Goal: Task Accomplishment & Management: Use online tool/utility

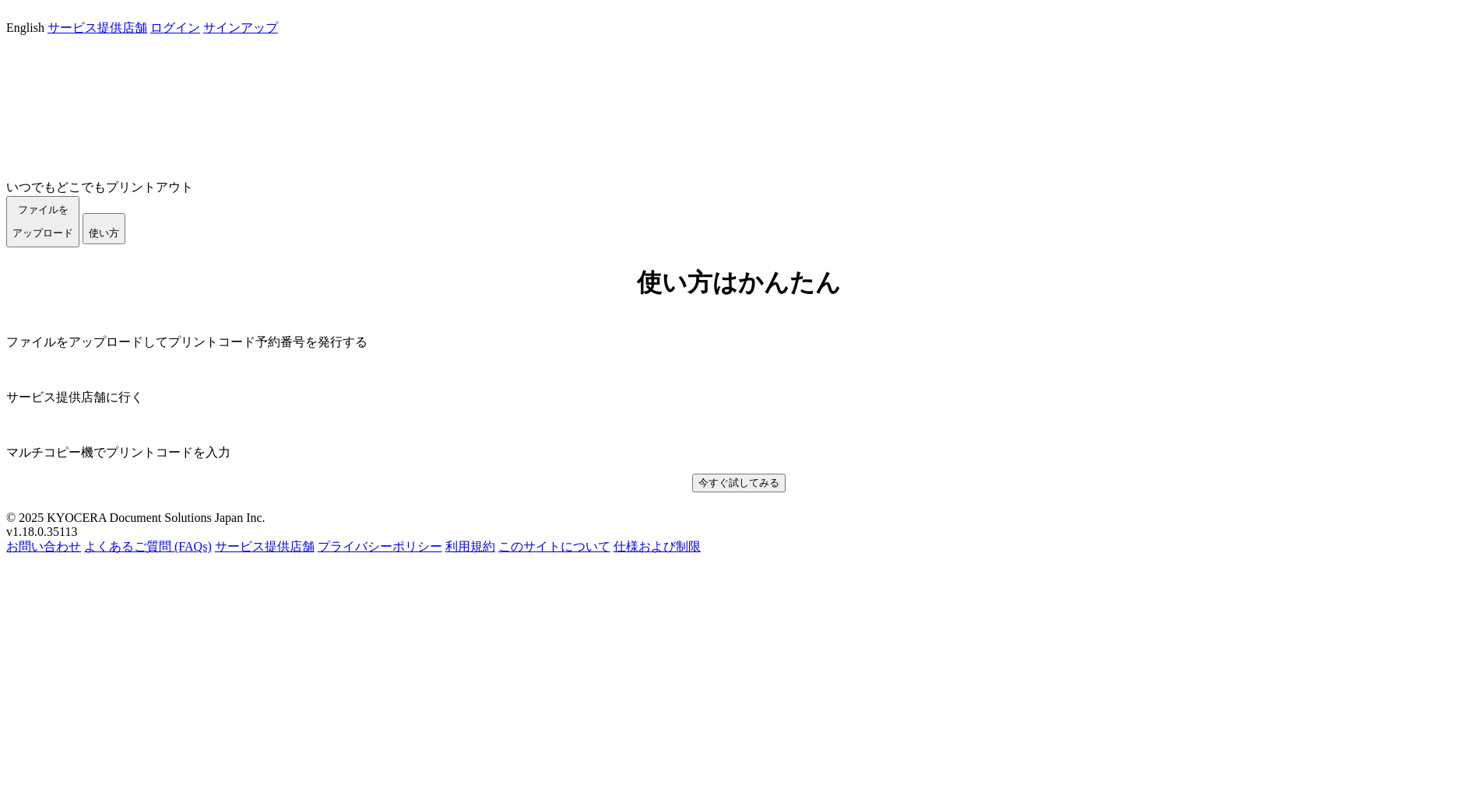
click at [200, 28] on link "ログイン" at bounding box center [176, 28] width 50 height 13
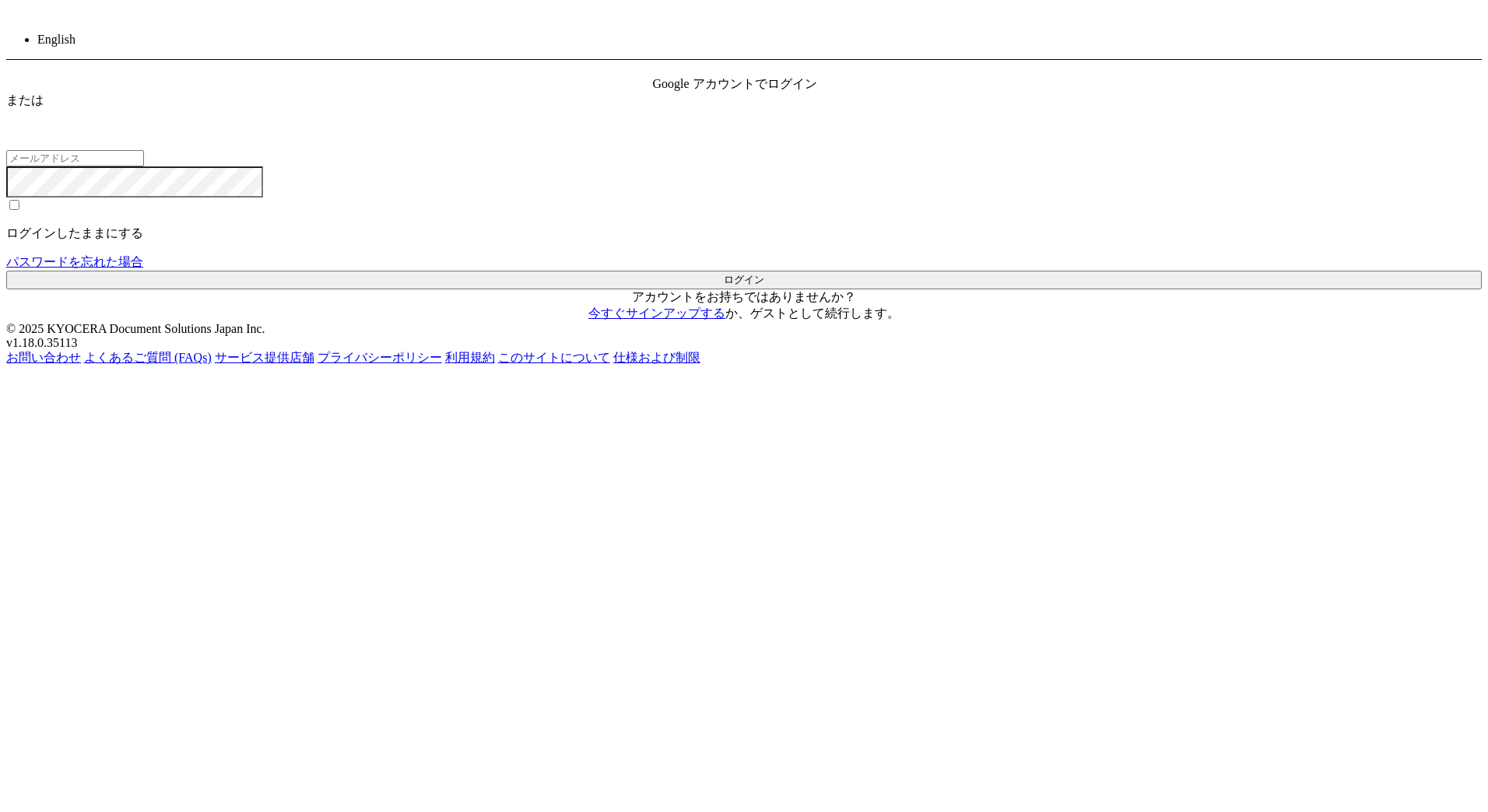
type input "[PERSON_NAME][EMAIL_ADDRESS][DOMAIN_NAME]"
click at [731, 290] on button "ログイン" at bounding box center [744, 280] width 1476 height 19
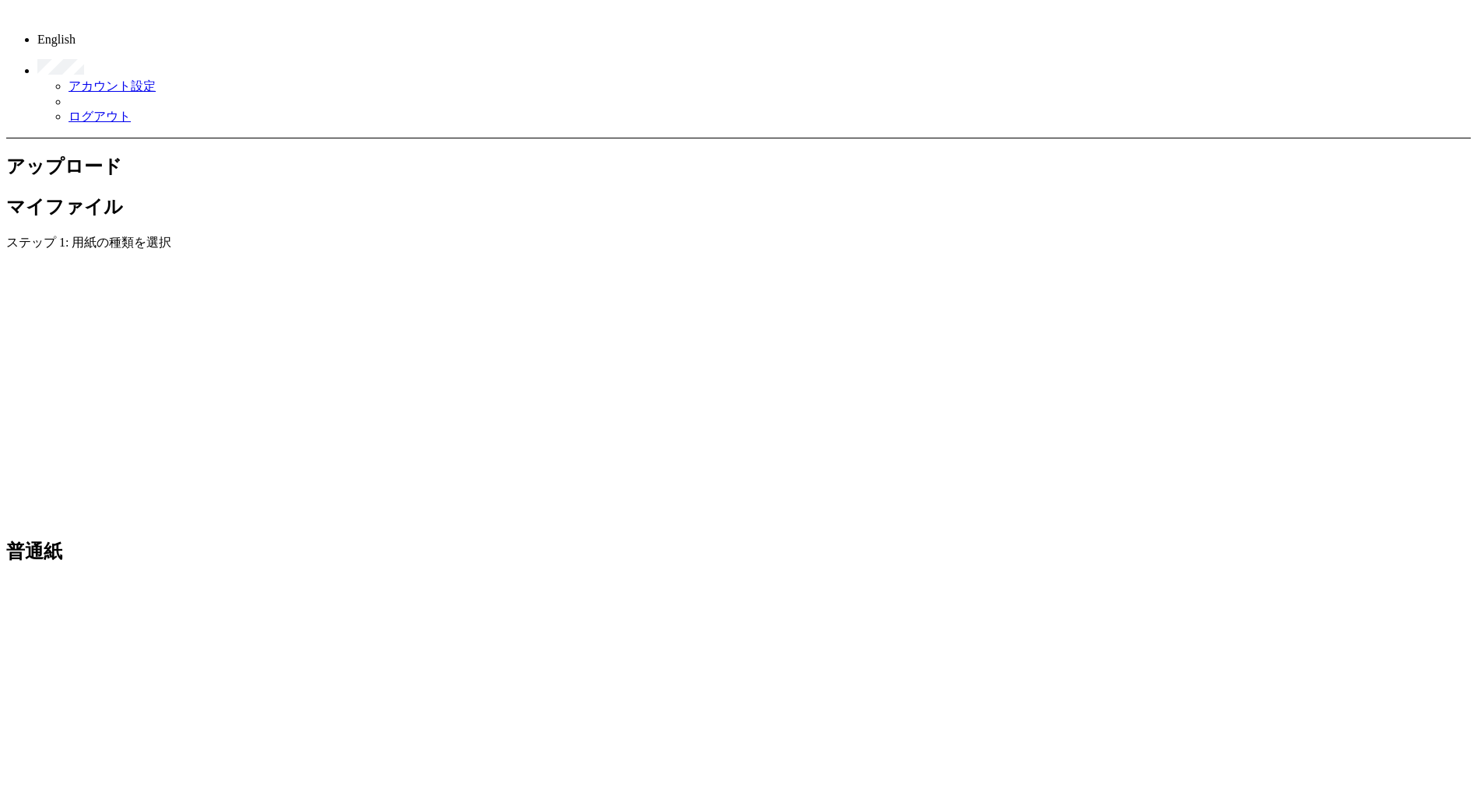
click at [131, 110] on link "ログアウト" at bounding box center [99, 116] width 62 height 13
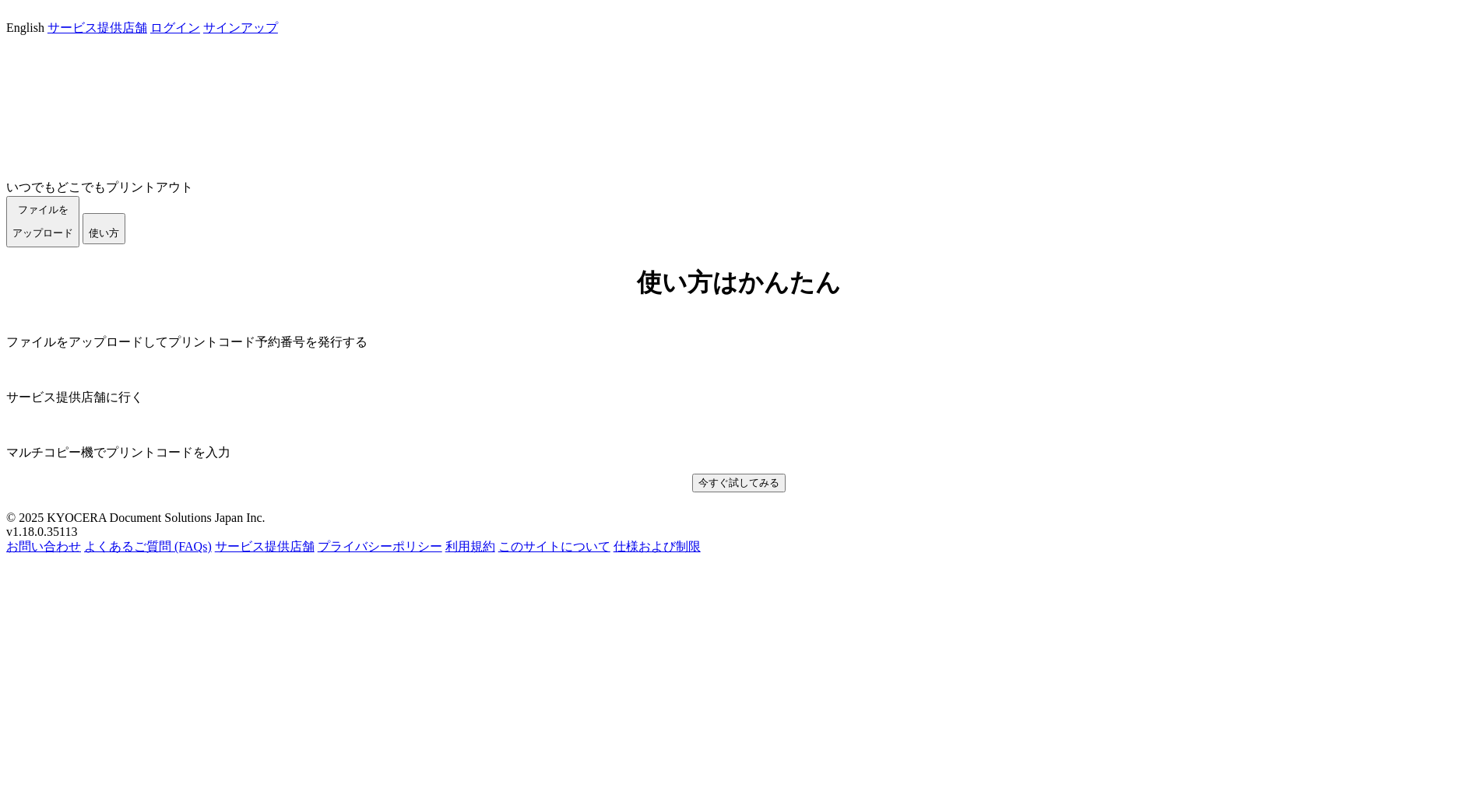
click at [73, 239] on span "ファイルを ​​アップロード" at bounding box center [42, 221] width 60 height 35
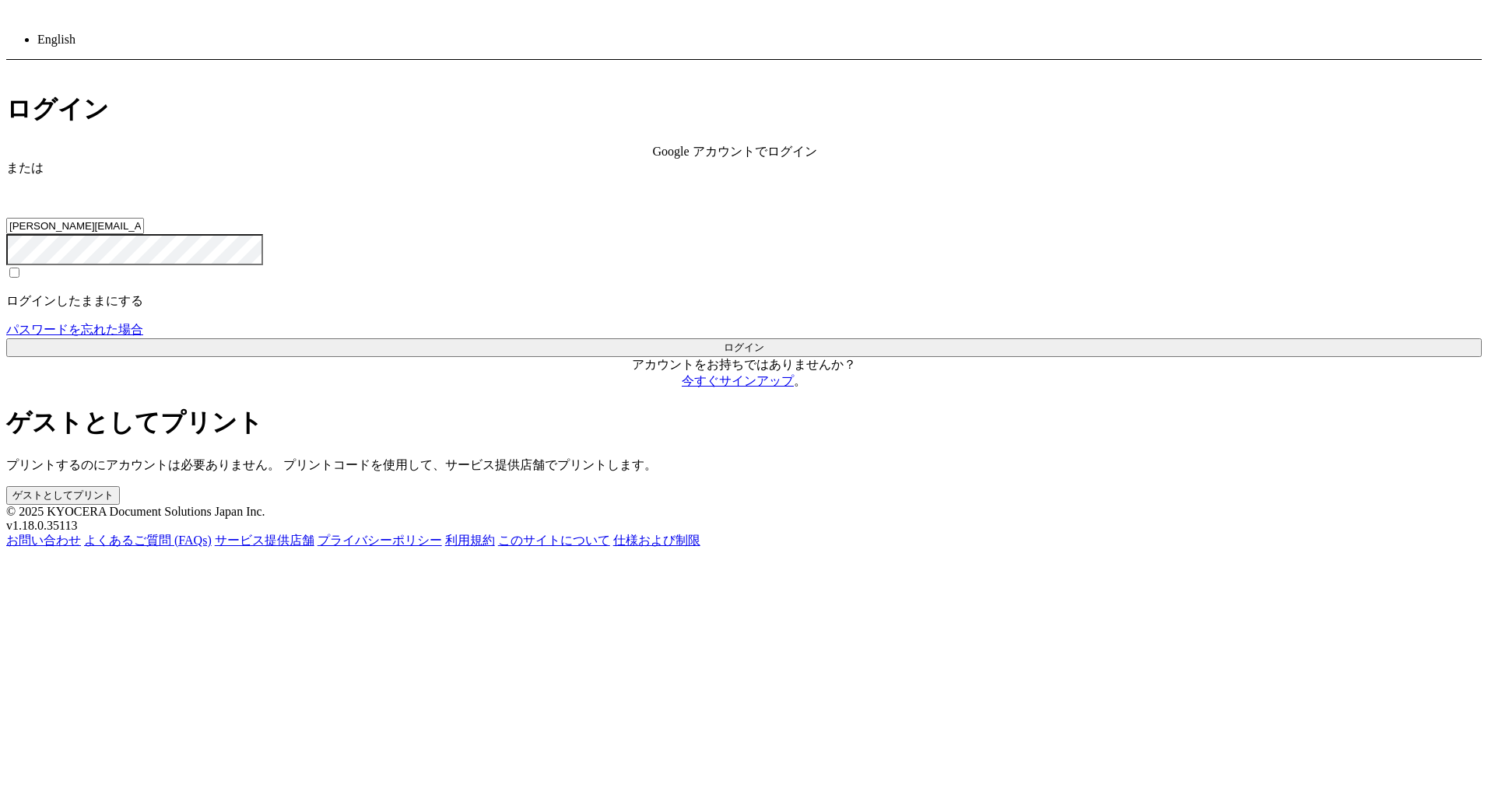
click at [120, 486] on button "ゲストとしてプリント" at bounding box center [63, 495] width 113 height 19
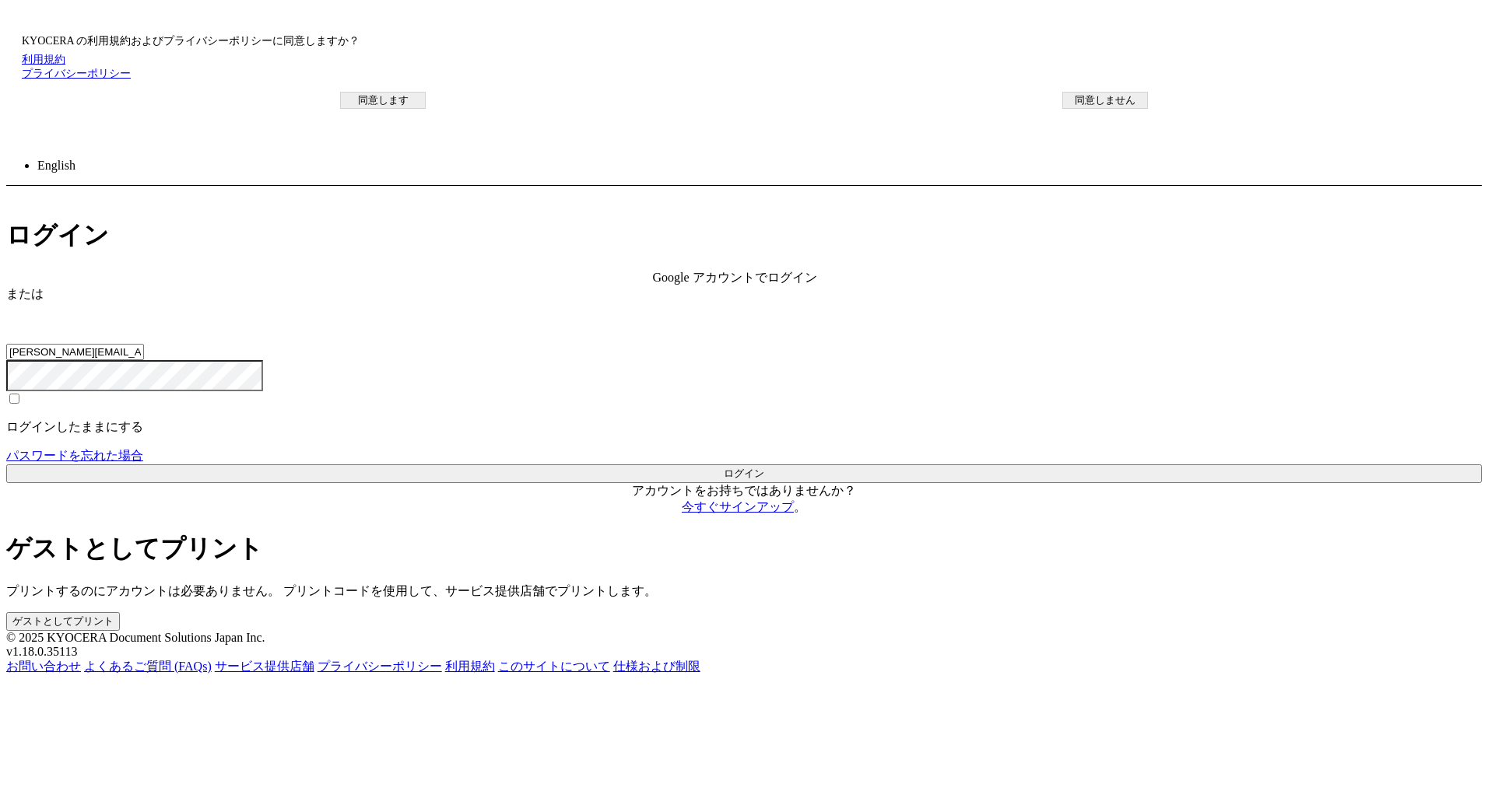
click at [426, 109] on button "同意します" at bounding box center [383, 100] width 86 height 17
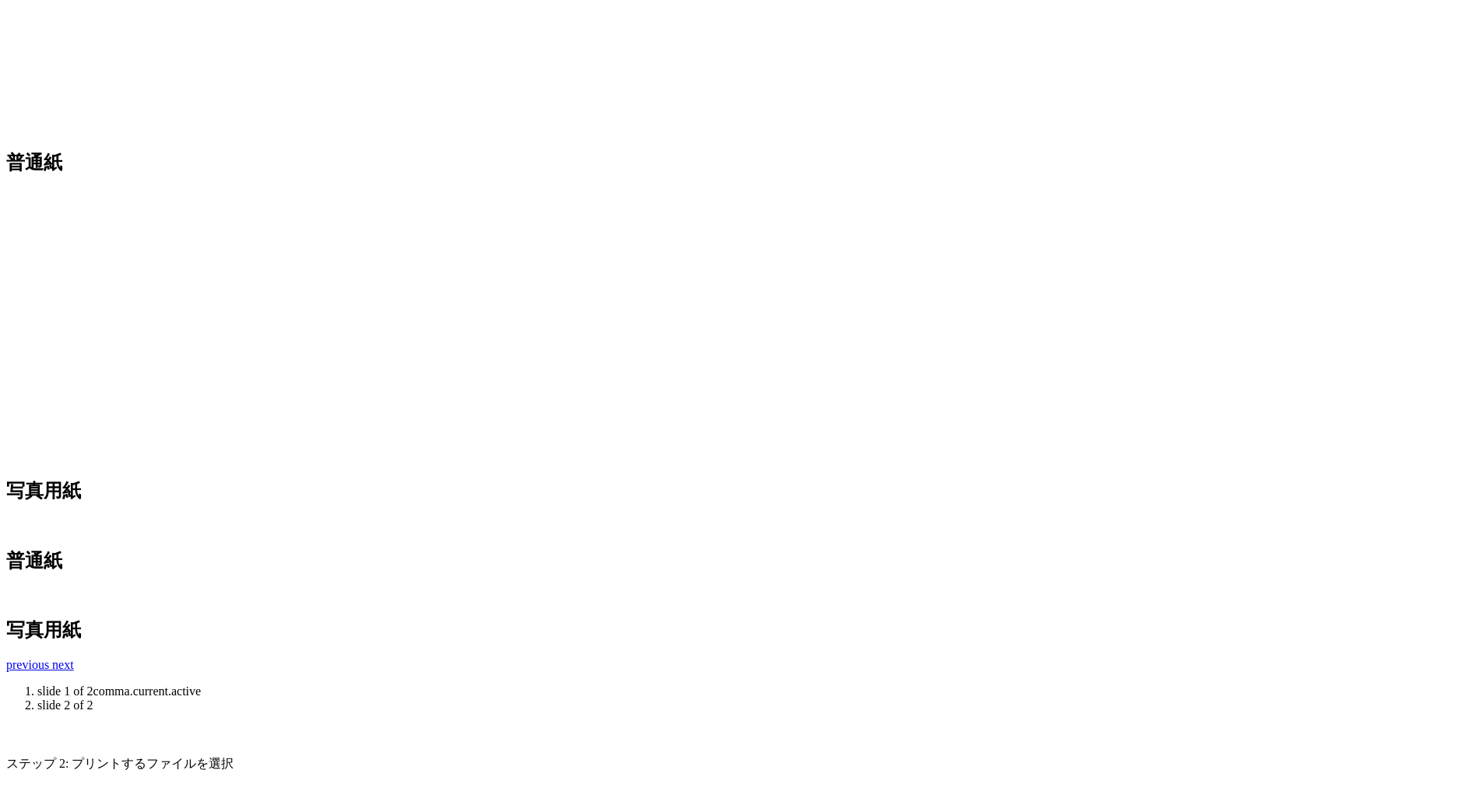
scroll to position [241, 0]
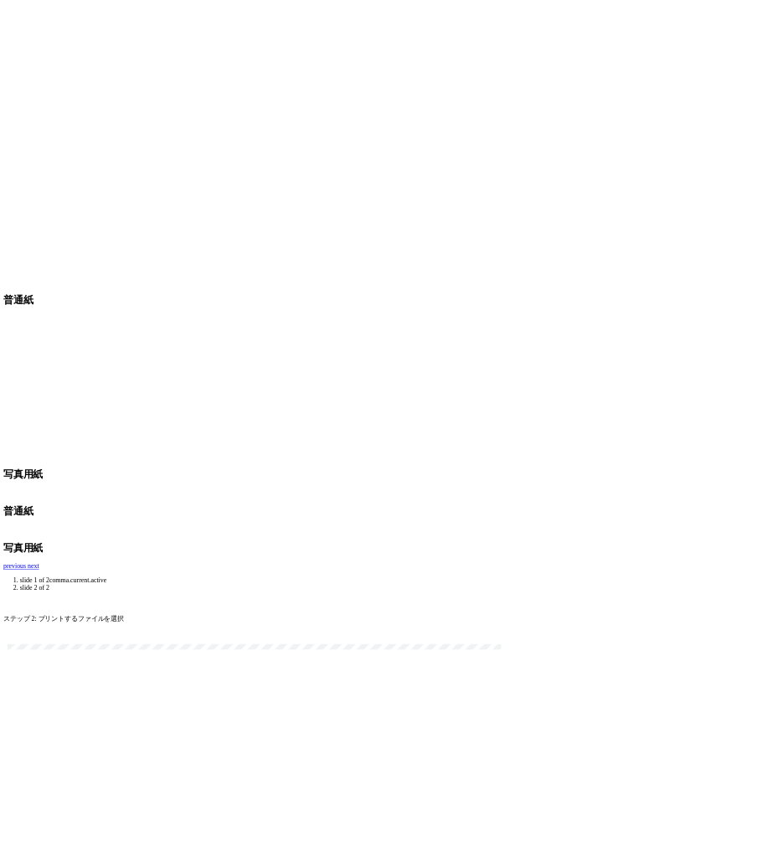
scroll to position [0, 0]
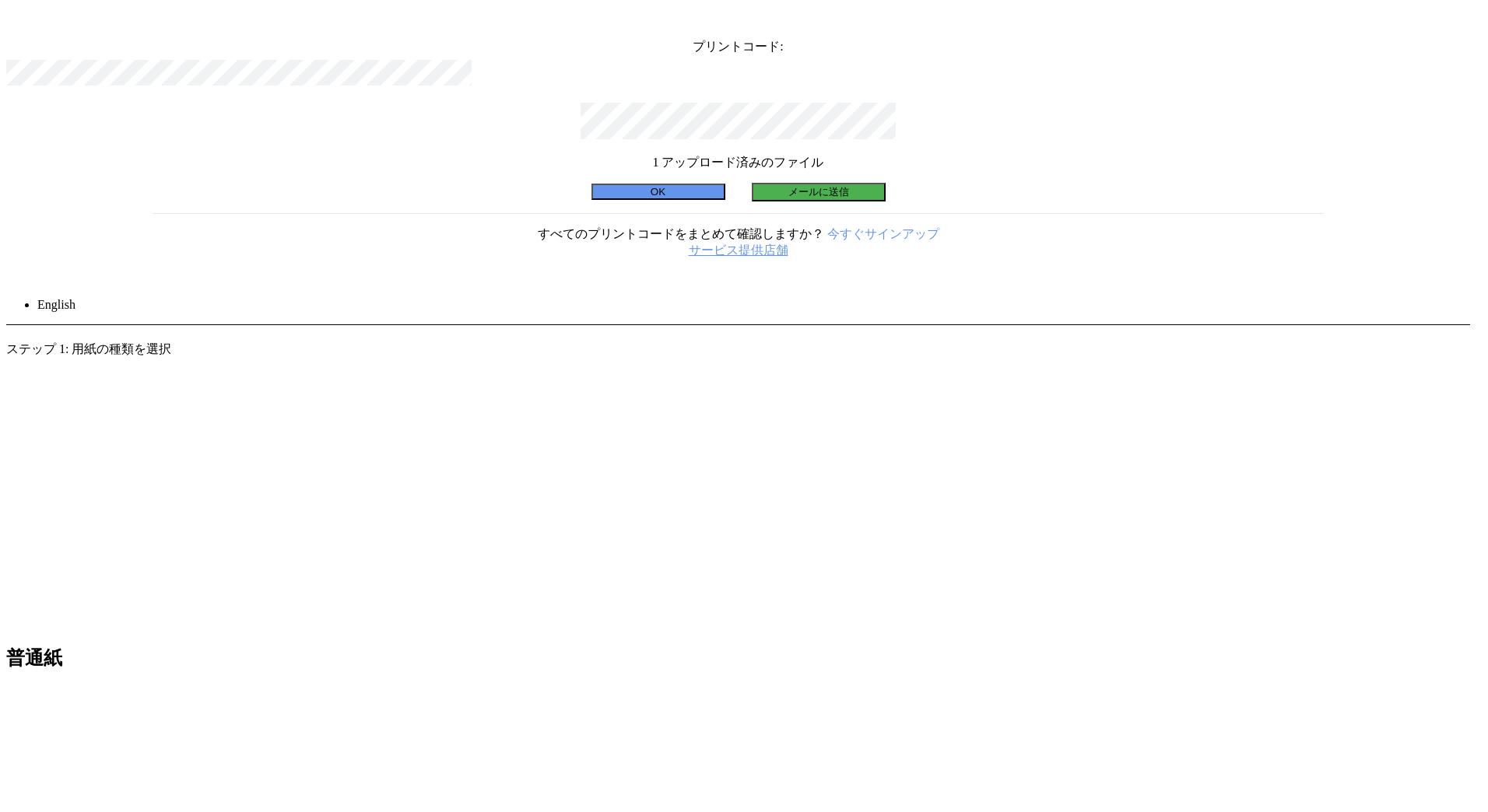
click at [811, 202] on button "メールに送信" at bounding box center [819, 192] width 134 height 19
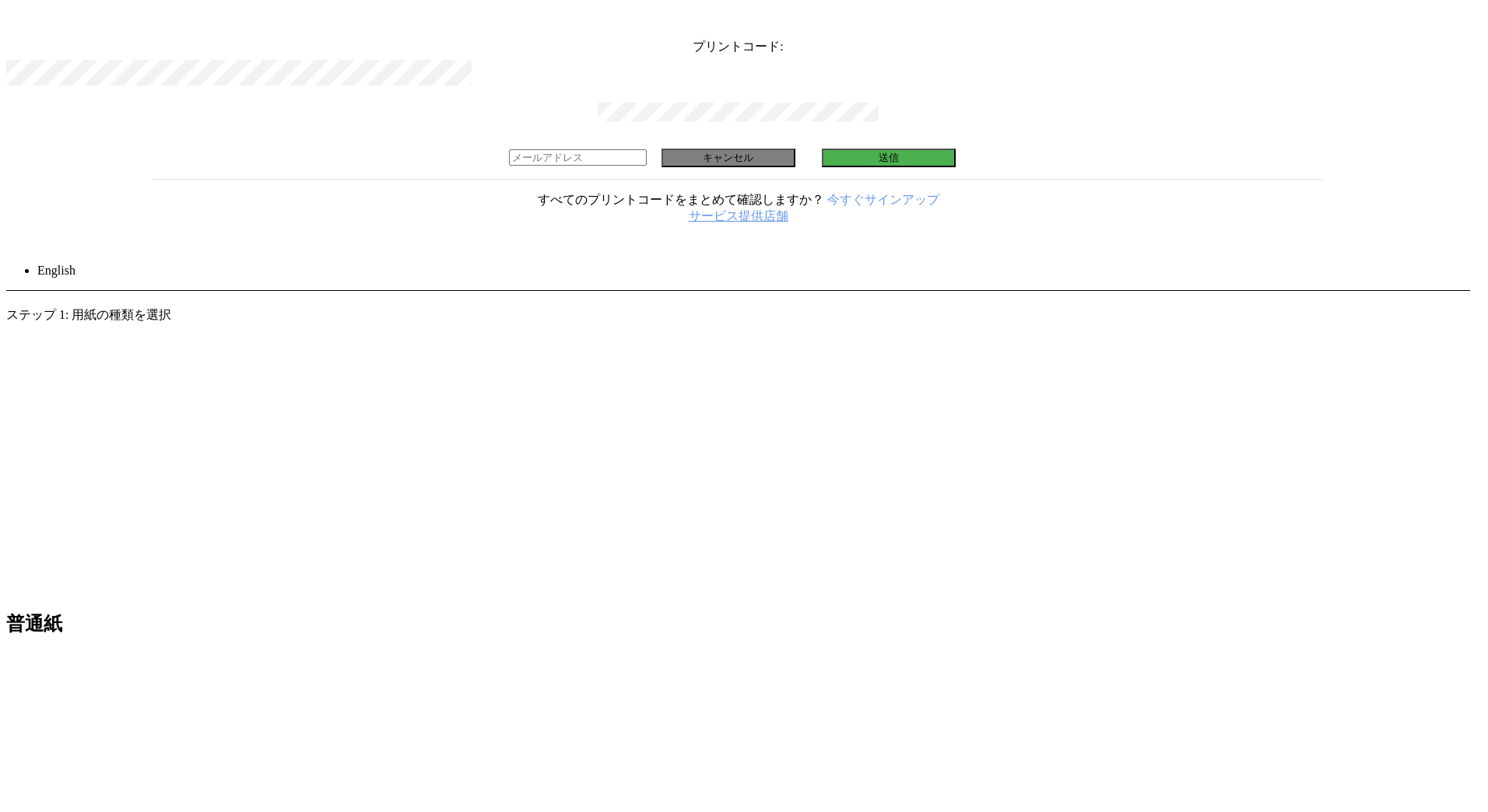
click at [647, 165] on input "email" at bounding box center [578, 158] width 138 height 17
type input "[PERSON_NAME][EMAIL_ADDRESS][DOMAIN_NAME]"
click at [822, 167] on button "送信" at bounding box center [889, 158] width 134 height 19
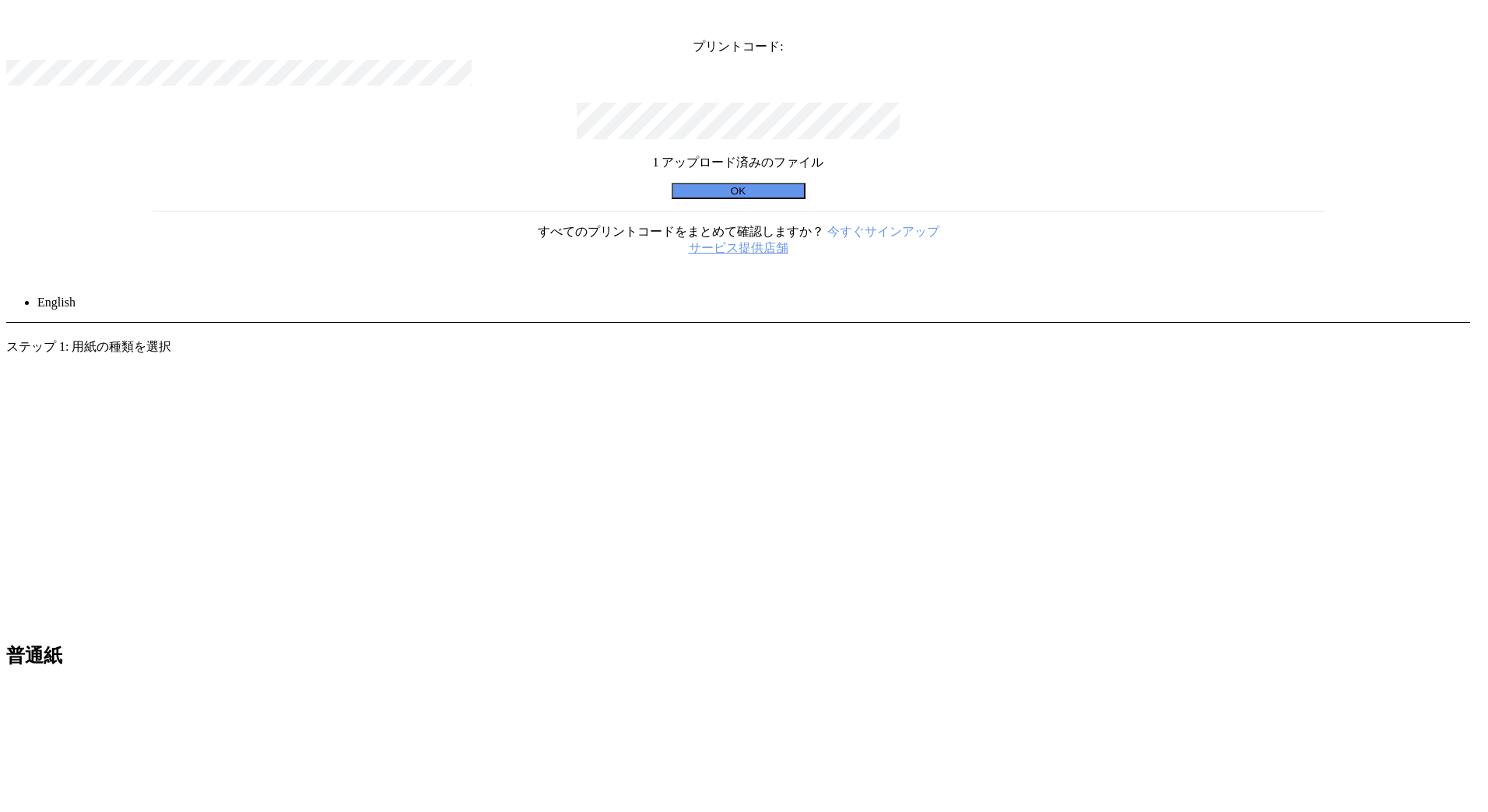
click at [783, 199] on button "OK" at bounding box center [739, 191] width 134 height 17
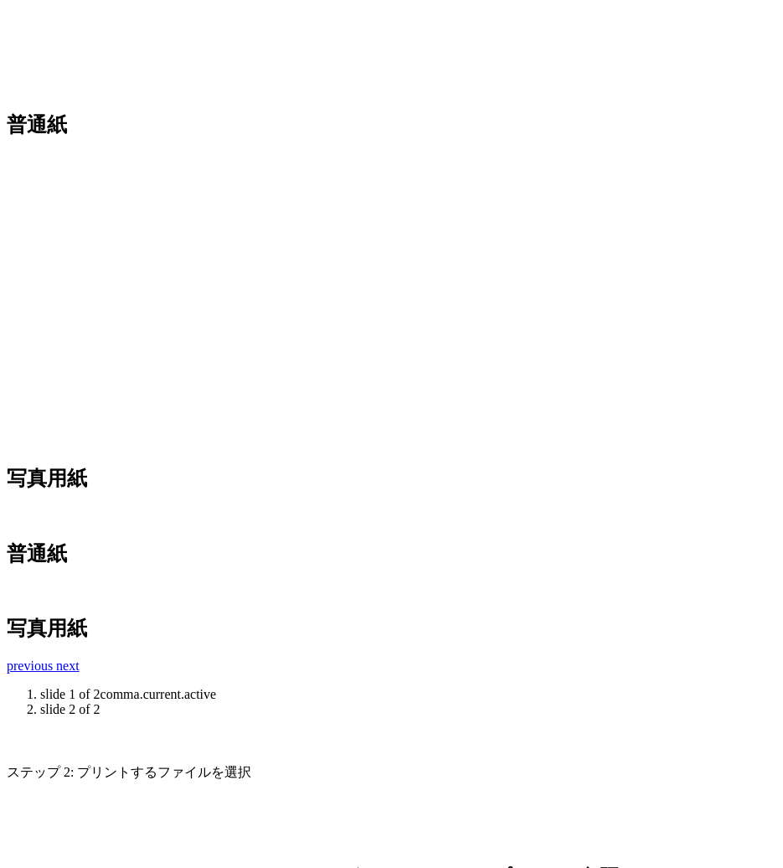
scroll to position [305, 0]
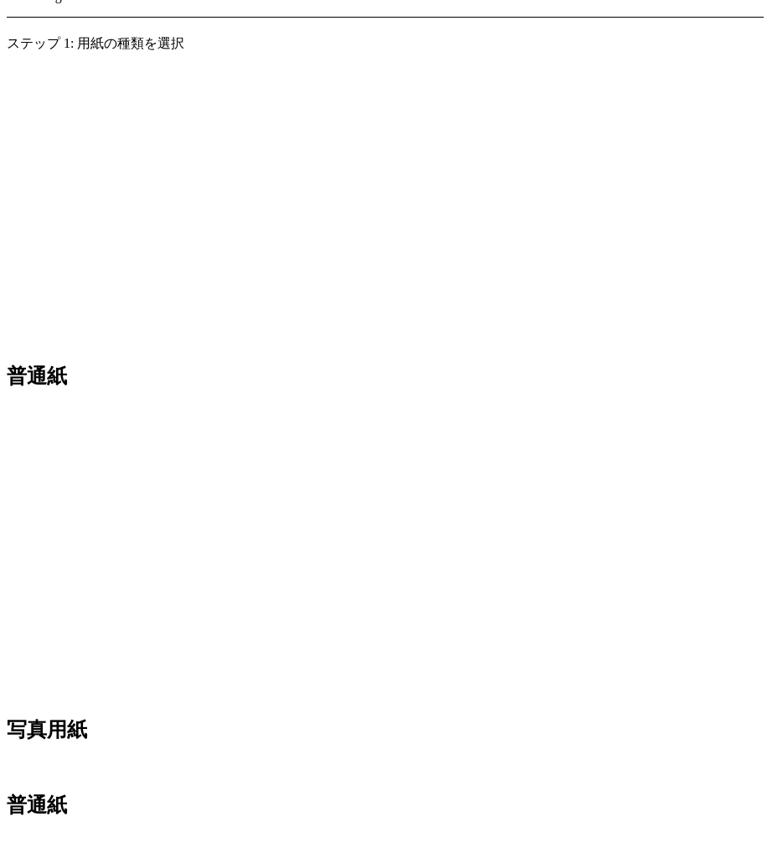
scroll to position [0, 0]
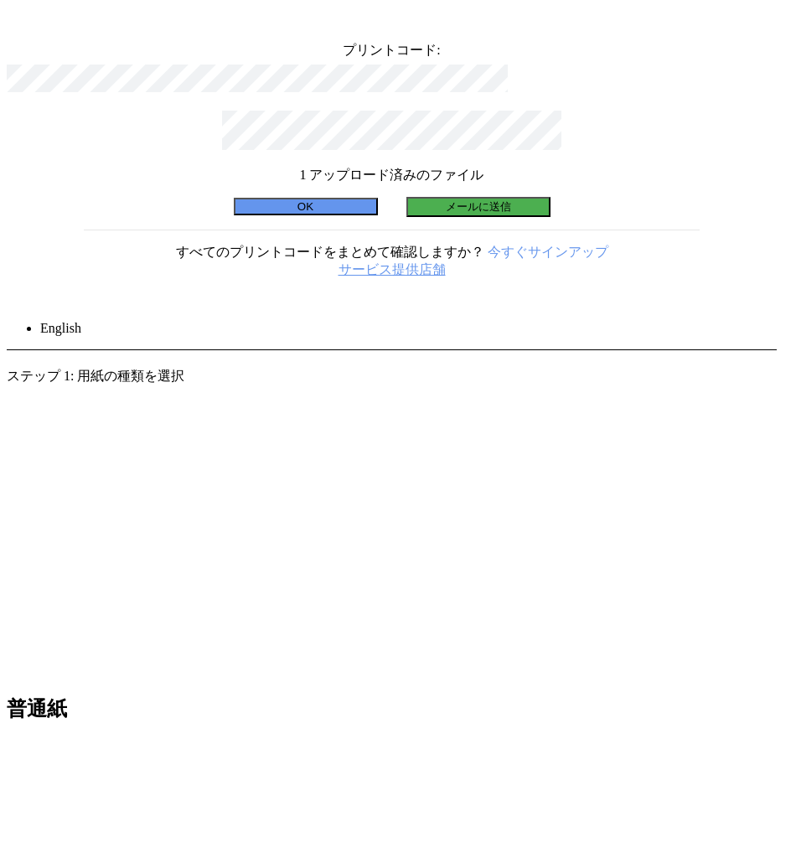
click at [523, 217] on button "メールに送信" at bounding box center [478, 207] width 144 height 20
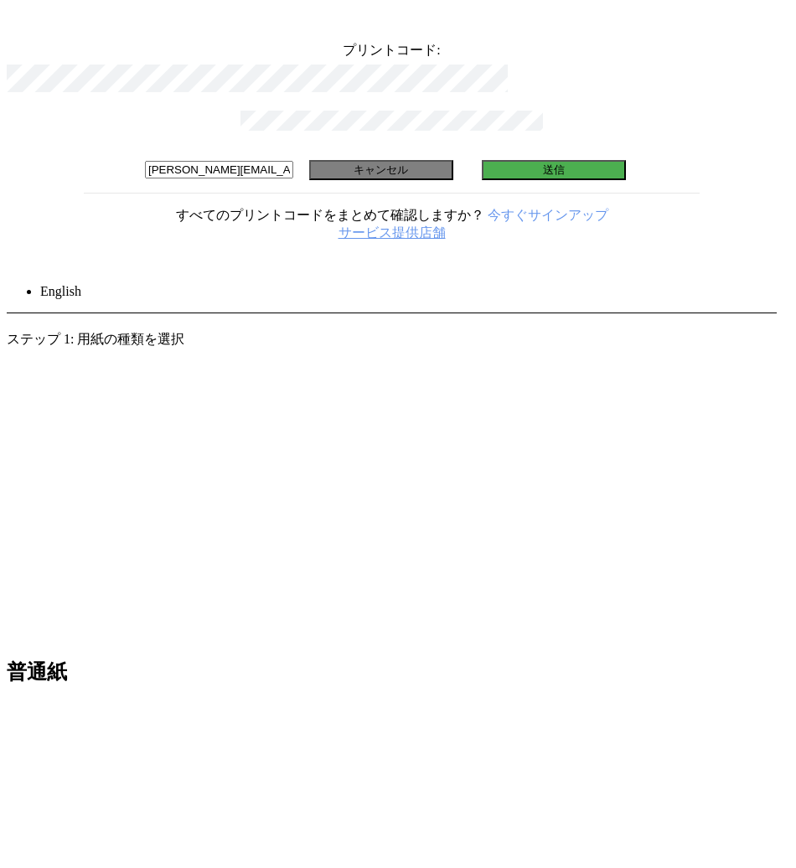
click at [482, 180] on button "送信" at bounding box center [554, 170] width 144 height 20
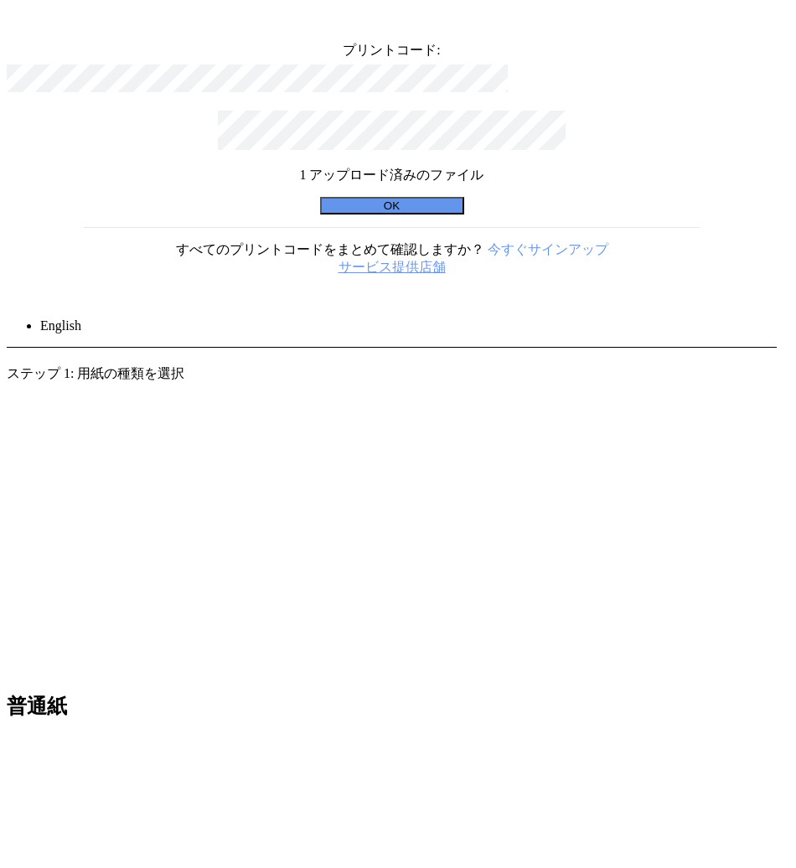
click at [428, 214] on button "OK" at bounding box center [392, 206] width 144 height 18
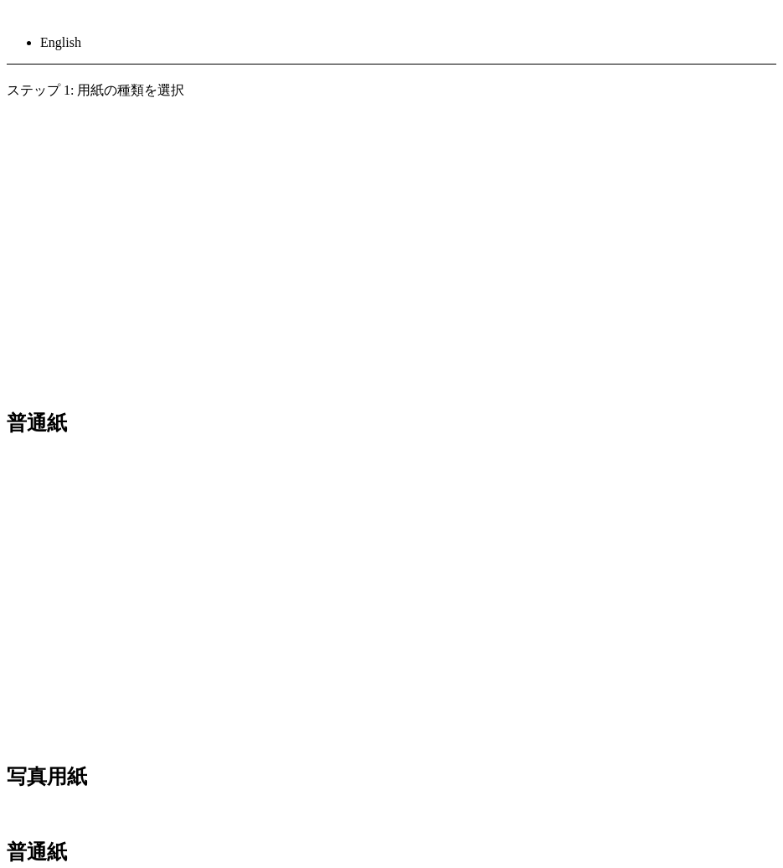
click at [17, 18] on img at bounding box center [17, 18] width 0 height 0
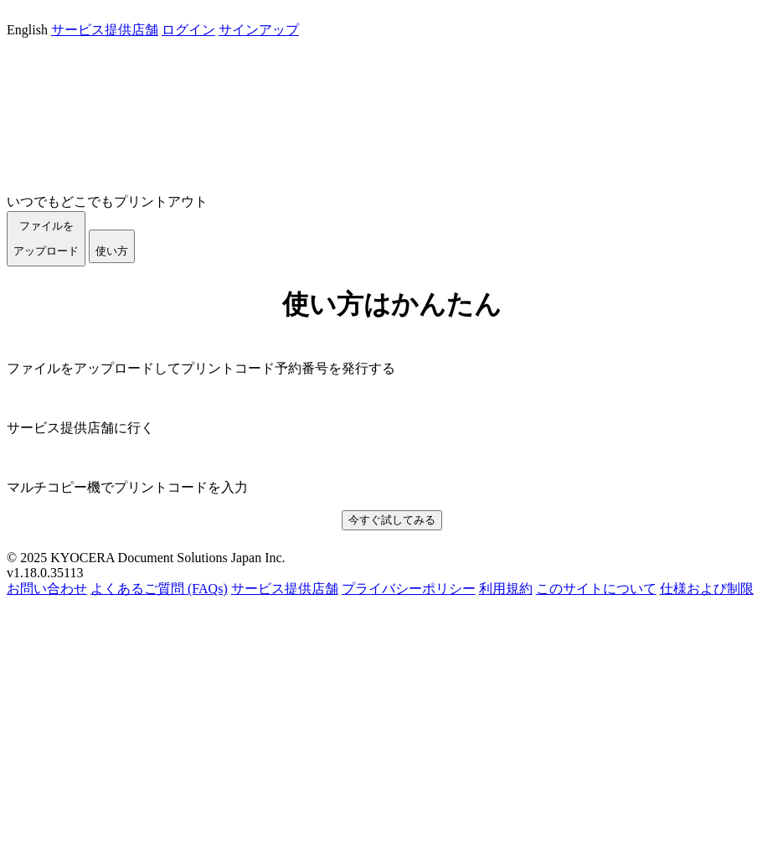
click at [672, 22] on div "English サービス提供店舗 ログイン サインアップ" at bounding box center [392, 23] width 770 height 33
click at [215, 37] on link "ログイン" at bounding box center [189, 30] width 54 height 14
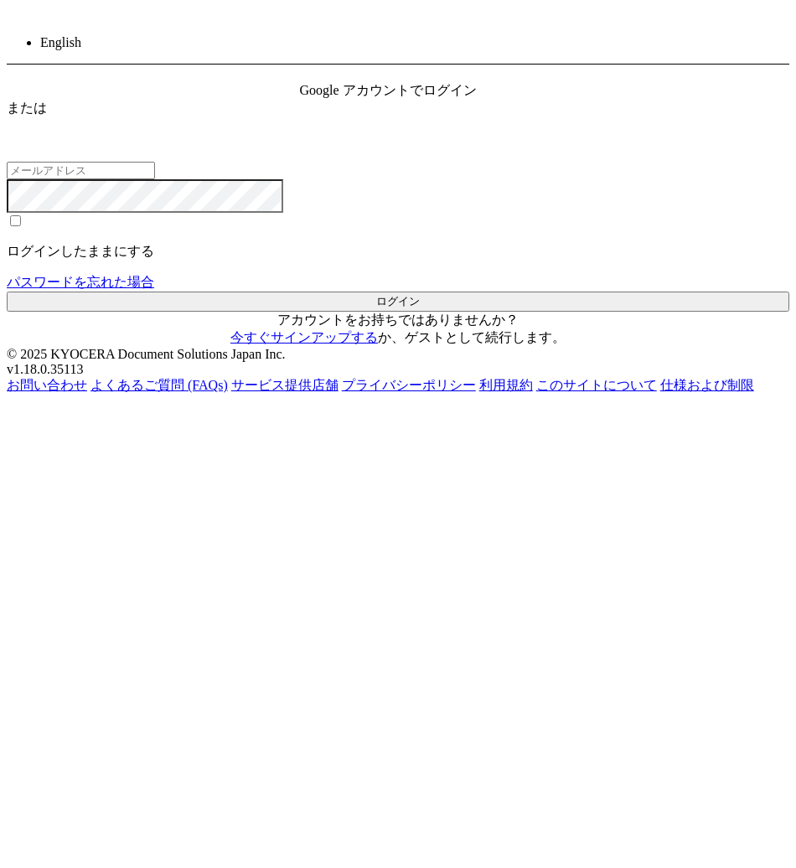
type input "[PERSON_NAME][EMAIL_ADDRESS][DOMAIN_NAME]"
click at [394, 312] on button "ログイン" at bounding box center [398, 301] width 782 height 20
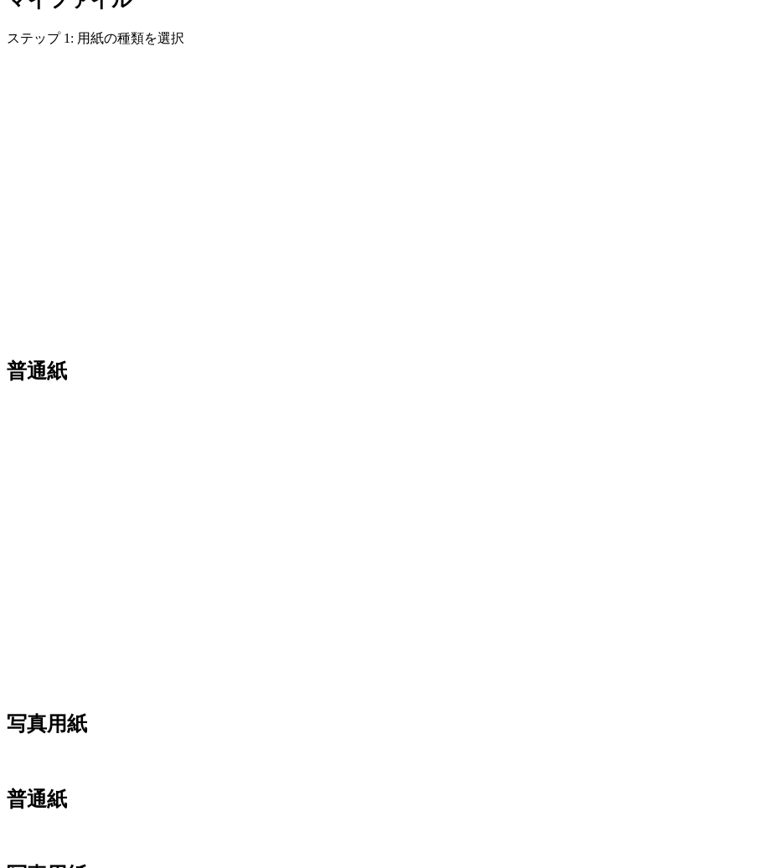
scroll to position [230, 0]
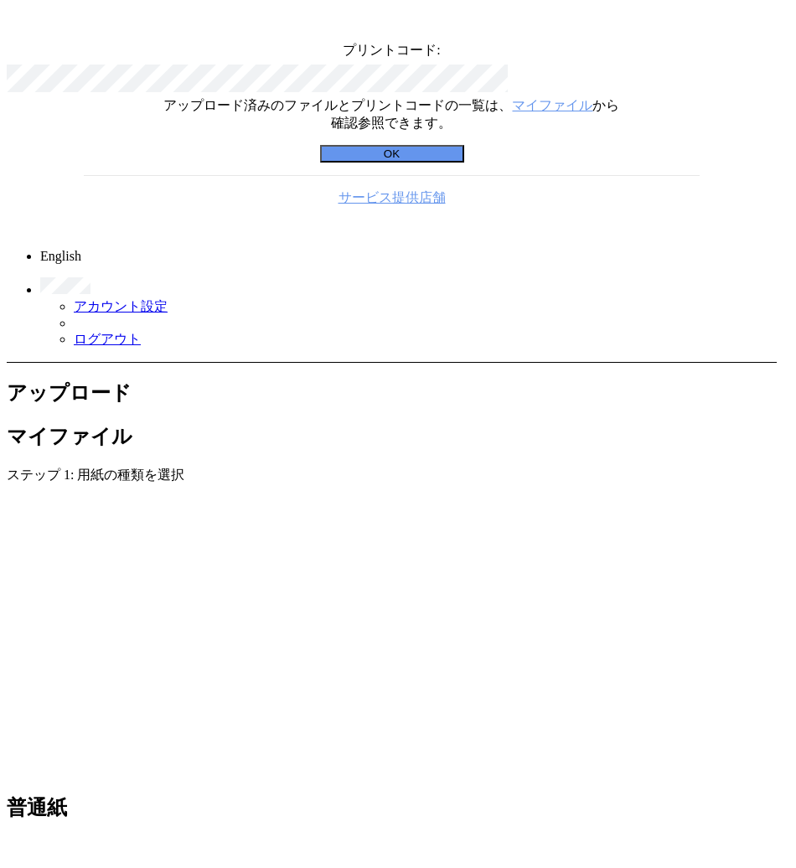
click at [448, 162] on button "OK" at bounding box center [392, 154] width 144 height 18
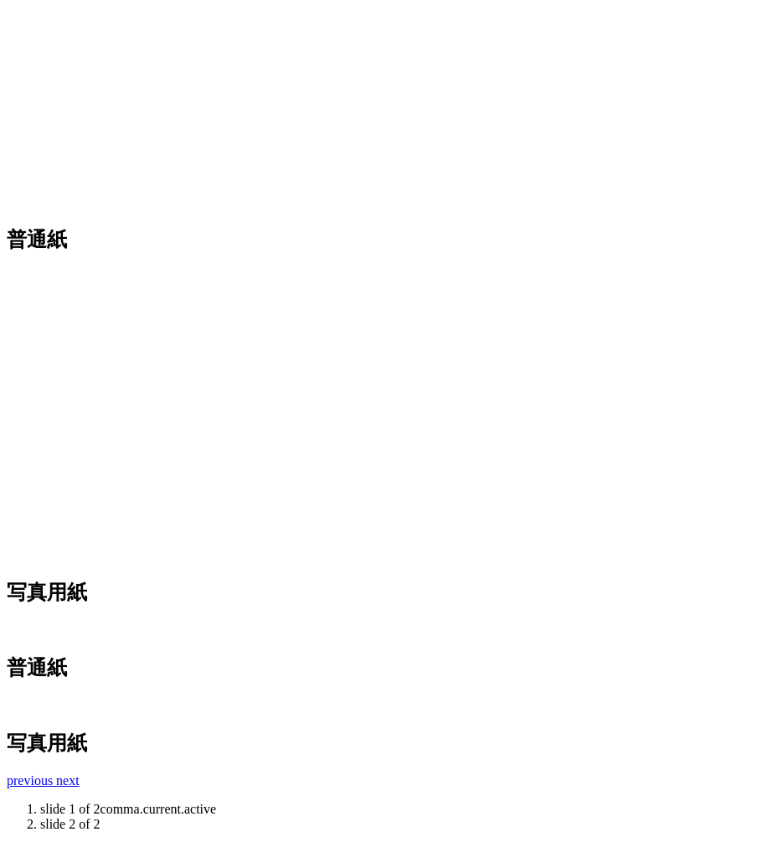
scroll to position [406, 0]
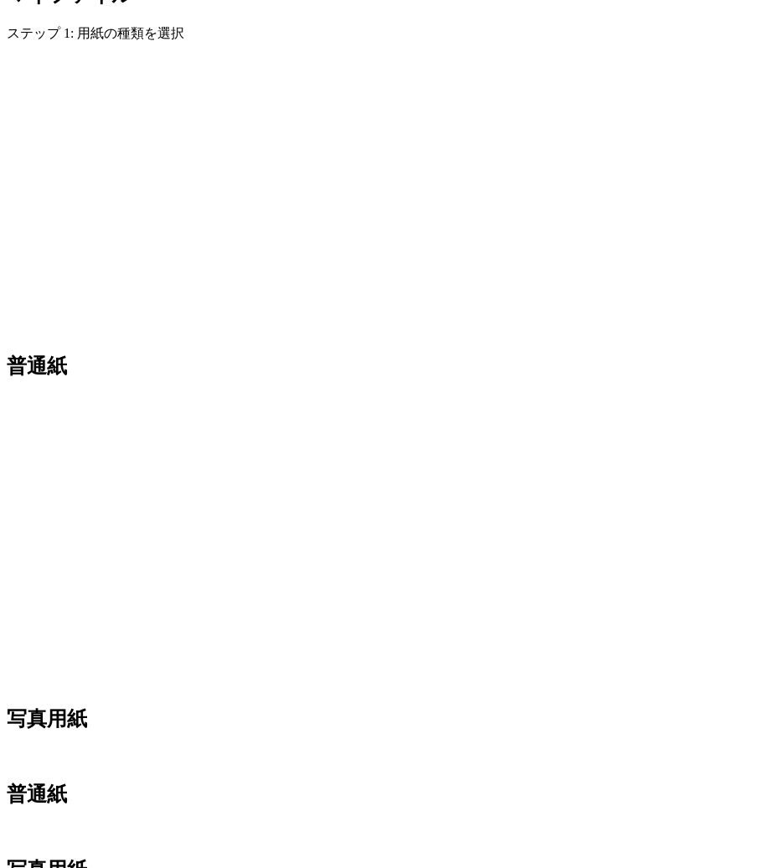
scroll to position [0, 0]
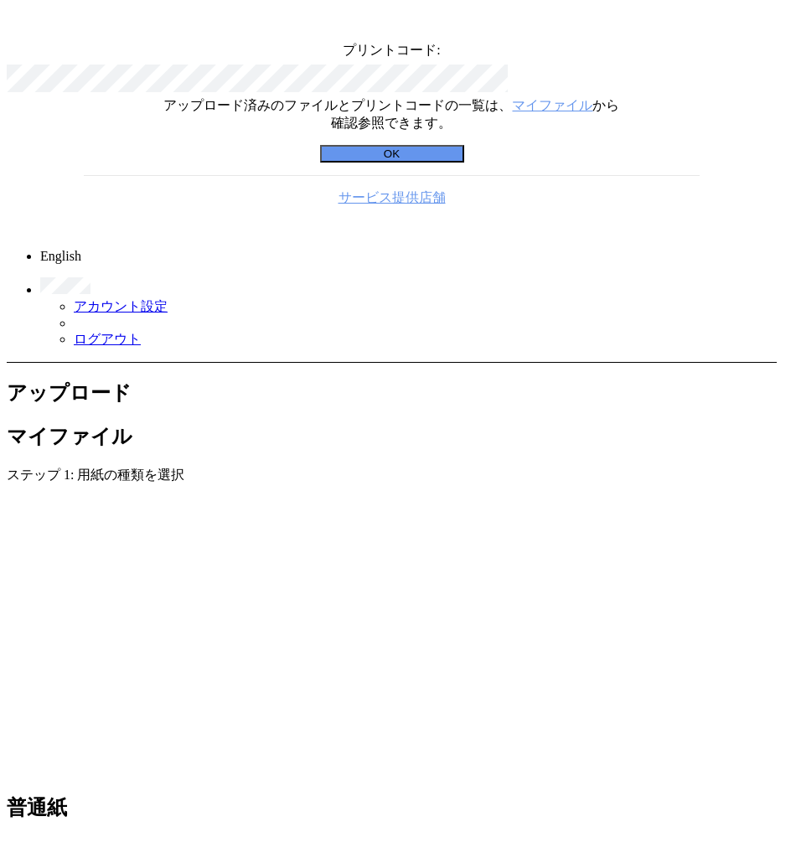
click at [410, 162] on button "OK" at bounding box center [392, 154] width 144 height 18
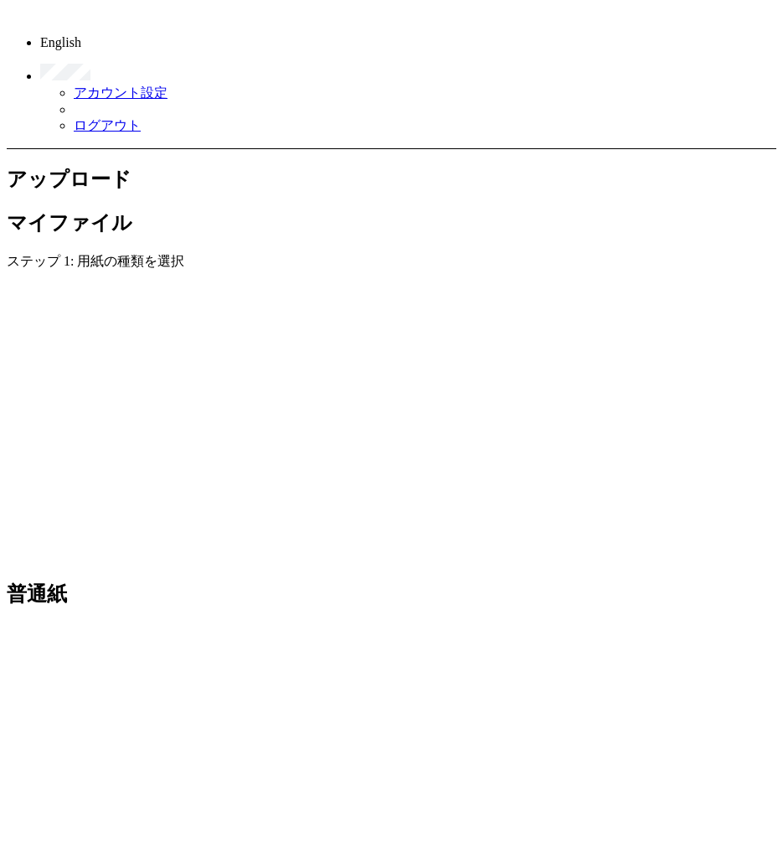
click at [168, 85] on link "アカウント設定" at bounding box center [121, 92] width 94 height 14
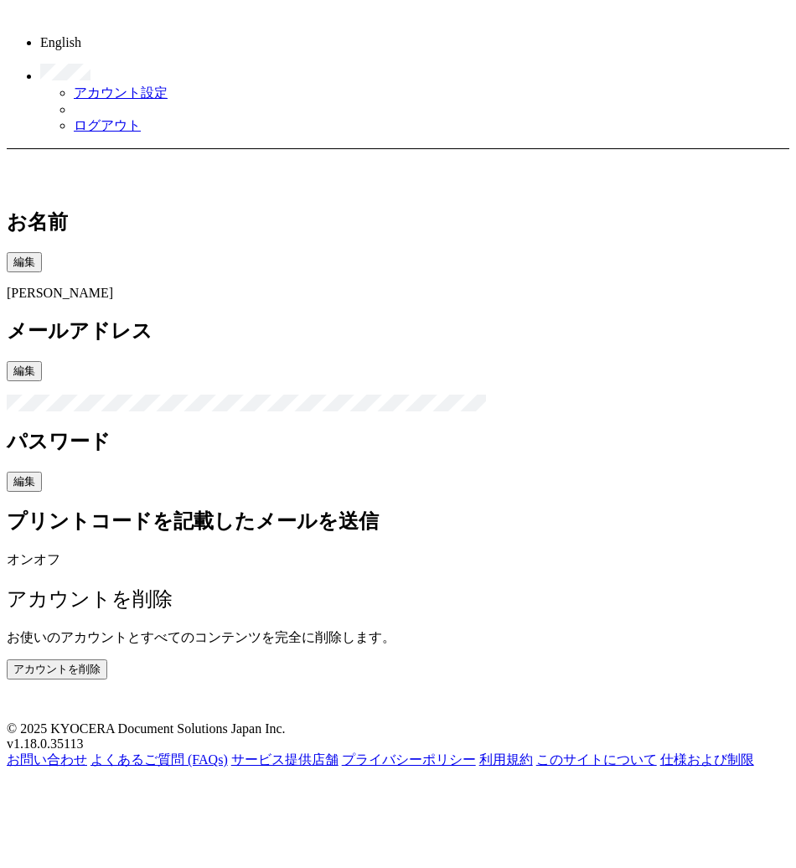
click at [34, 552] on span "オン" at bounding box center [20, 559] width 27 height 14
click at [34, 150] on link "戻る" at bounding box center [20, 157] width 27 height 14
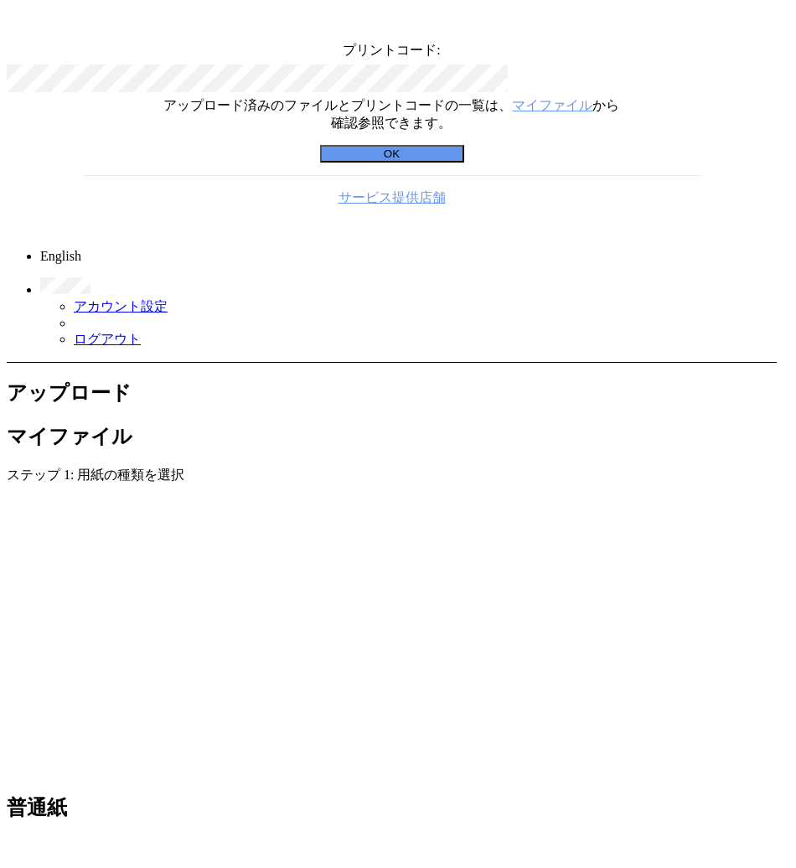
click at [411, 162] on button "OK" at bounding box center [392, 154] width 144 height 18
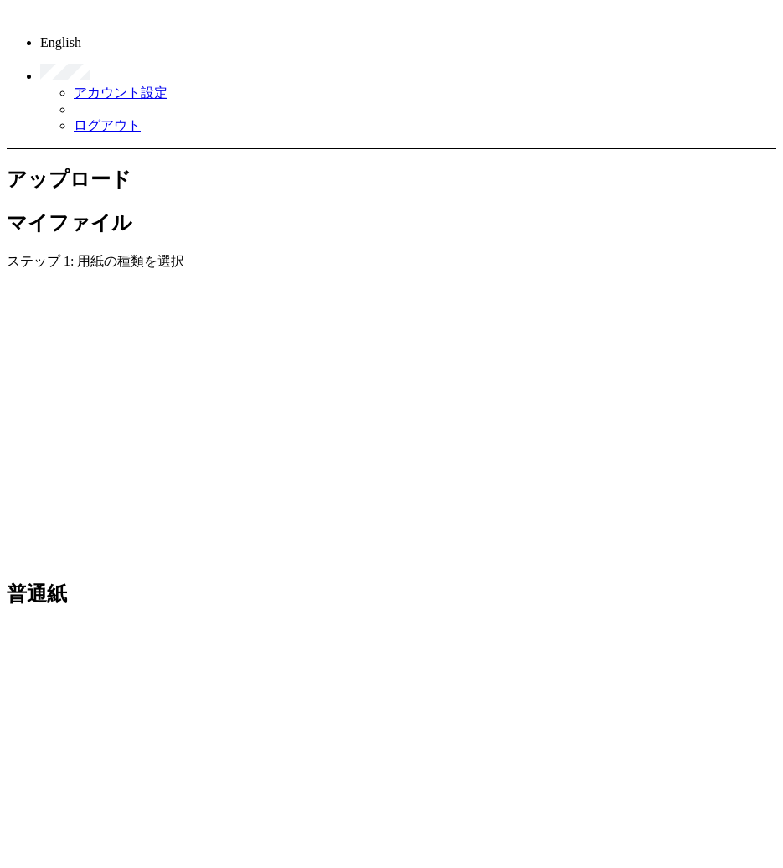
click at [392, 763] on div at bounding box center [392, 770] width 0 height 15
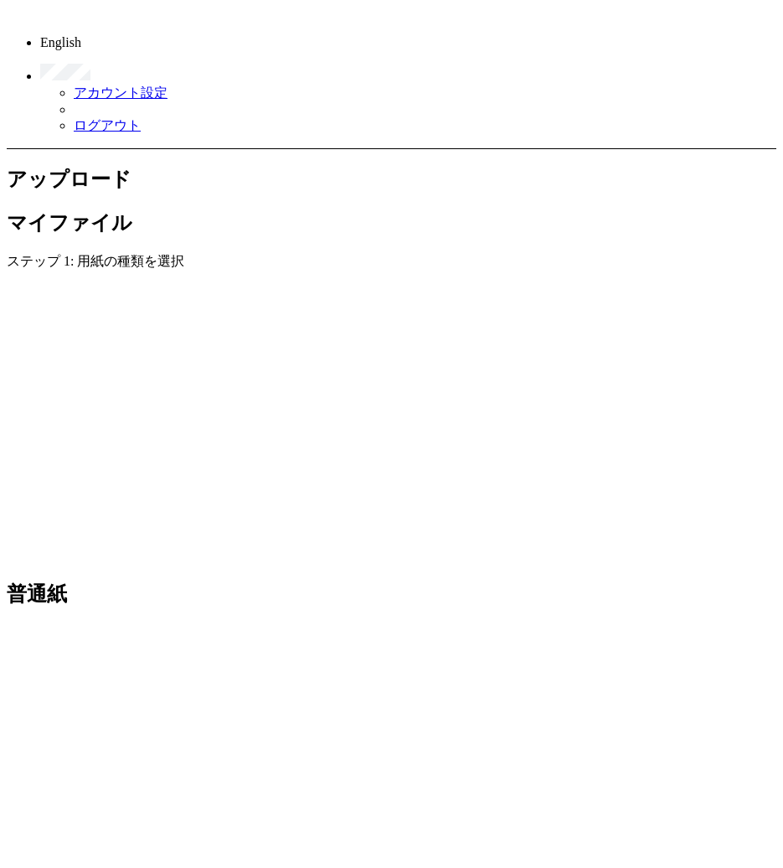
click at [298, 209] on div "マイファイル" at bounding box center [392, 222] width 770 height 27
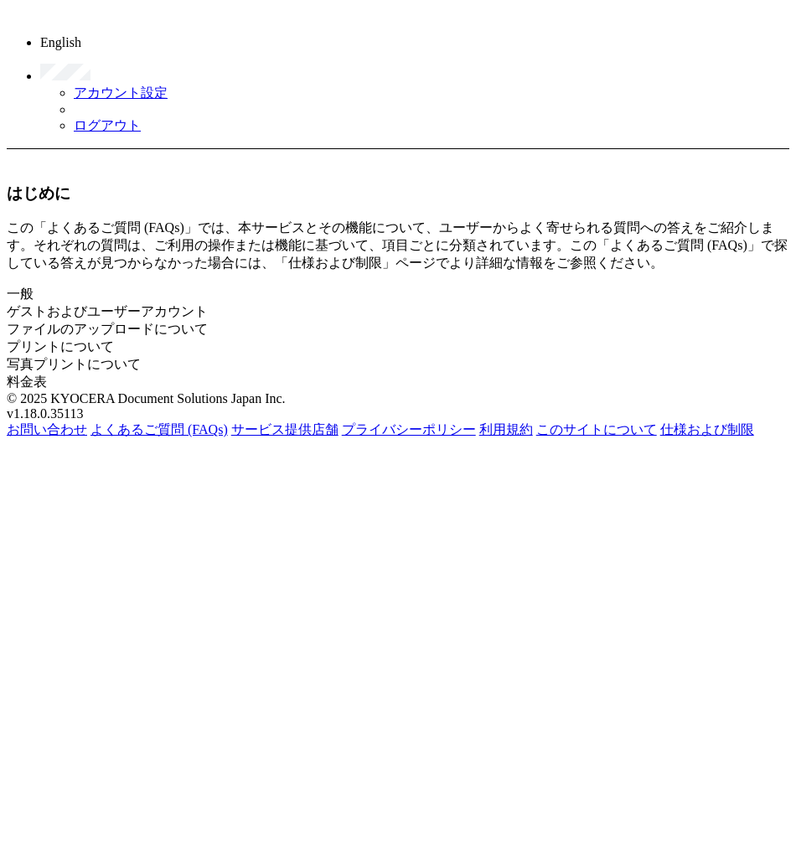
click at [34, 286] on link "一般" at bounding box center [20, 293] width 27 height 14
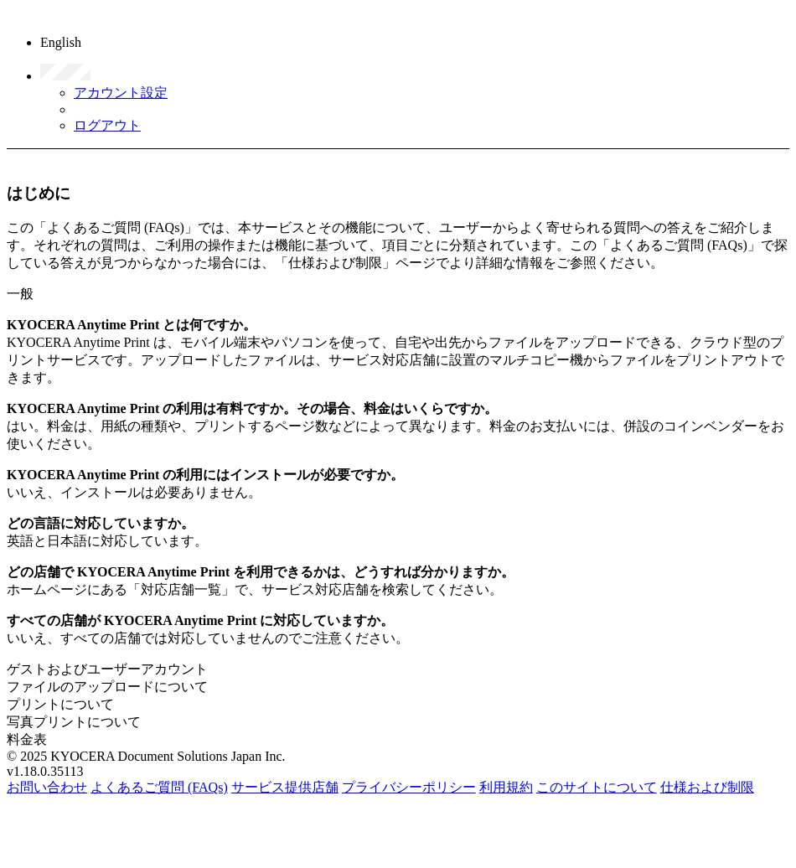
click at [87, 662] on link "ゲストおよびユーザーアカウント" at bounding box center [107, 669] width 201 height 14
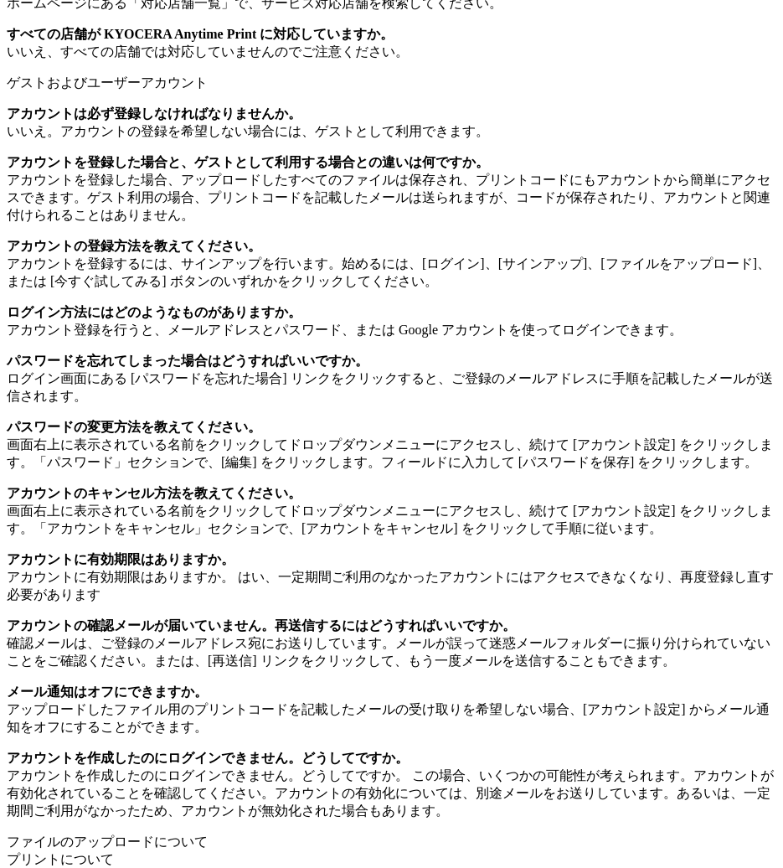
scroll to position [669, 0]
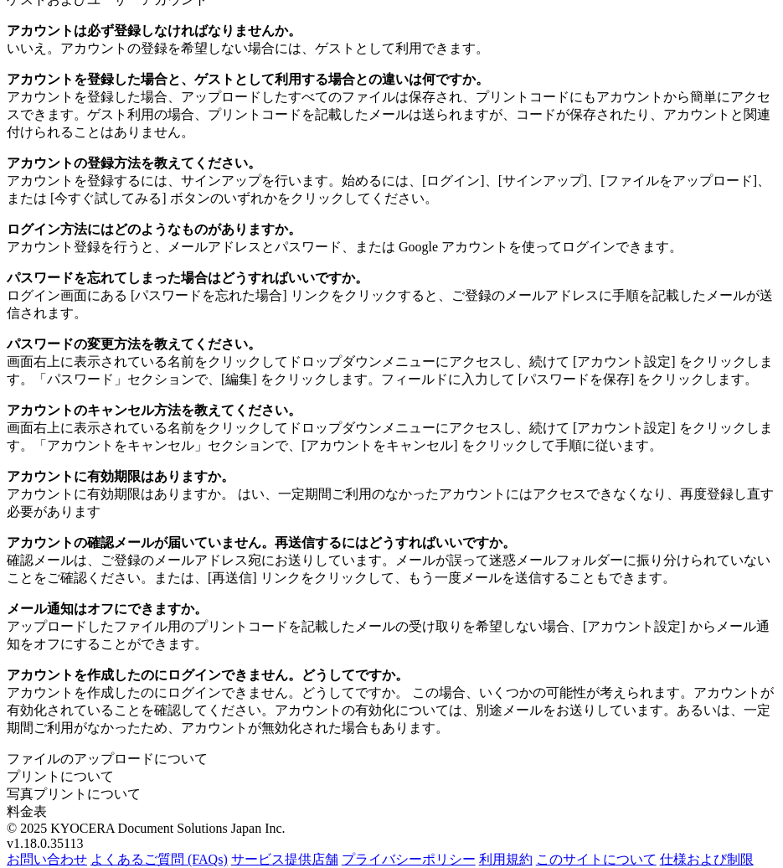
click at [89, 751] on link "ファイルのアップロードについて" at bounding box center [107, 758] width 201 height 14
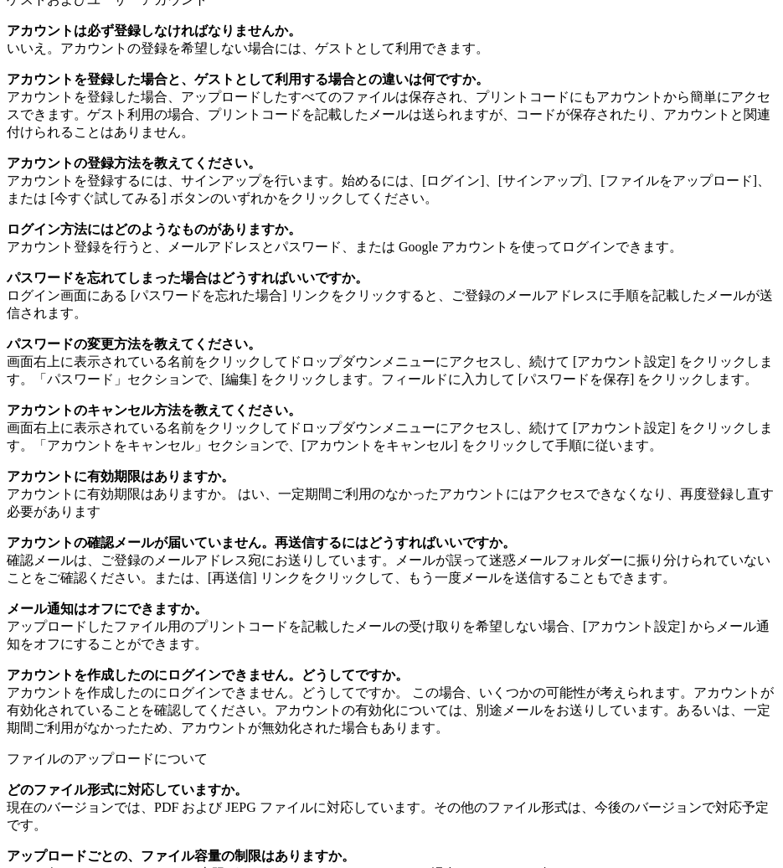
scroll to position [914, 0]
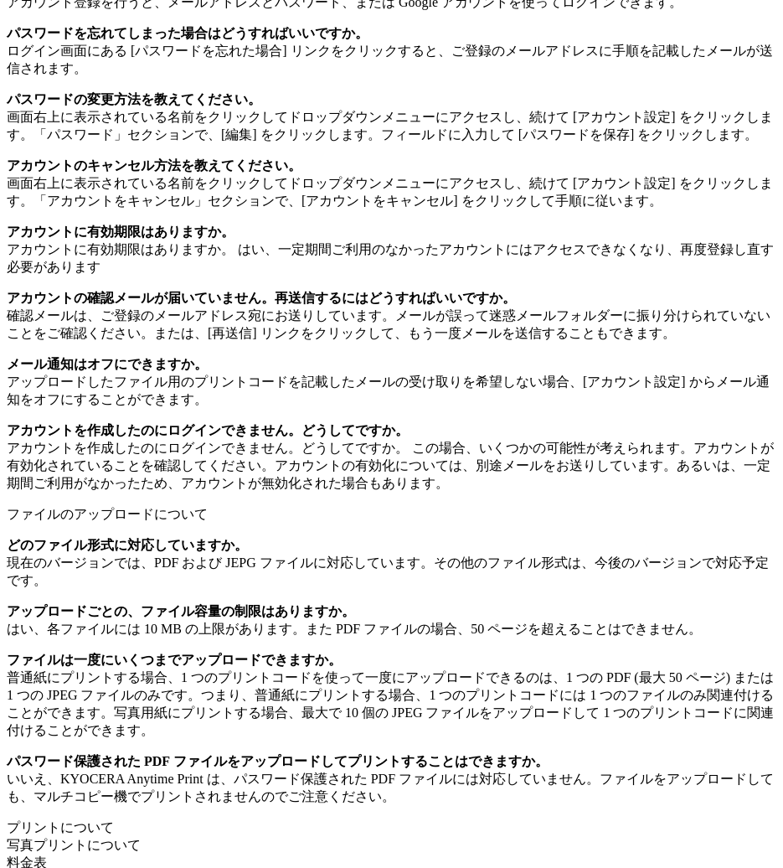
click at [80, 820] on link "プリントについて" at bounding box center [60, 827] width 107 height 14
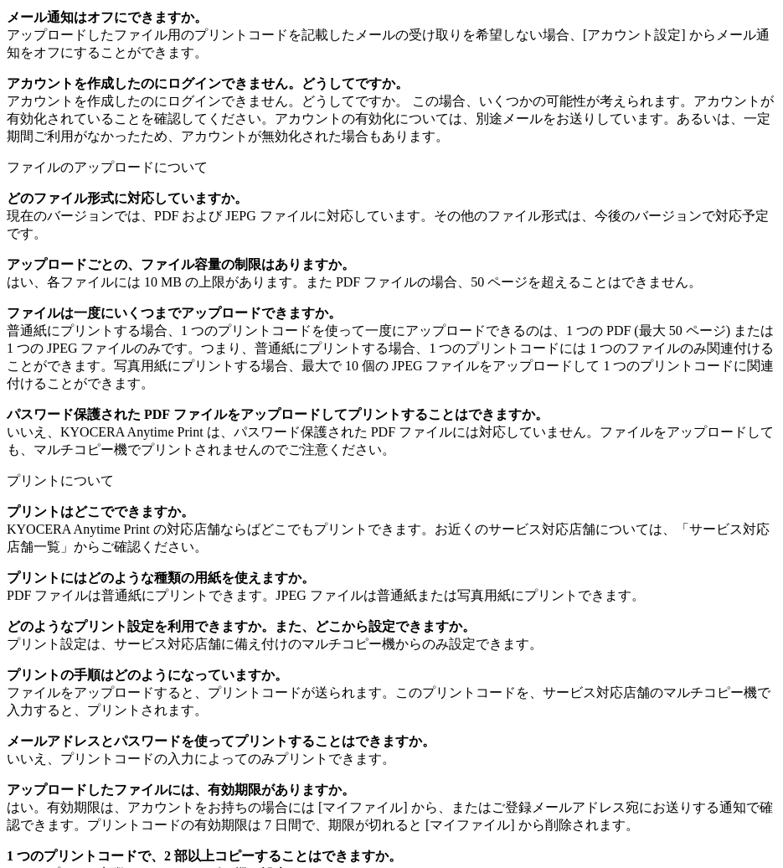
scroll to position [1619, 0]
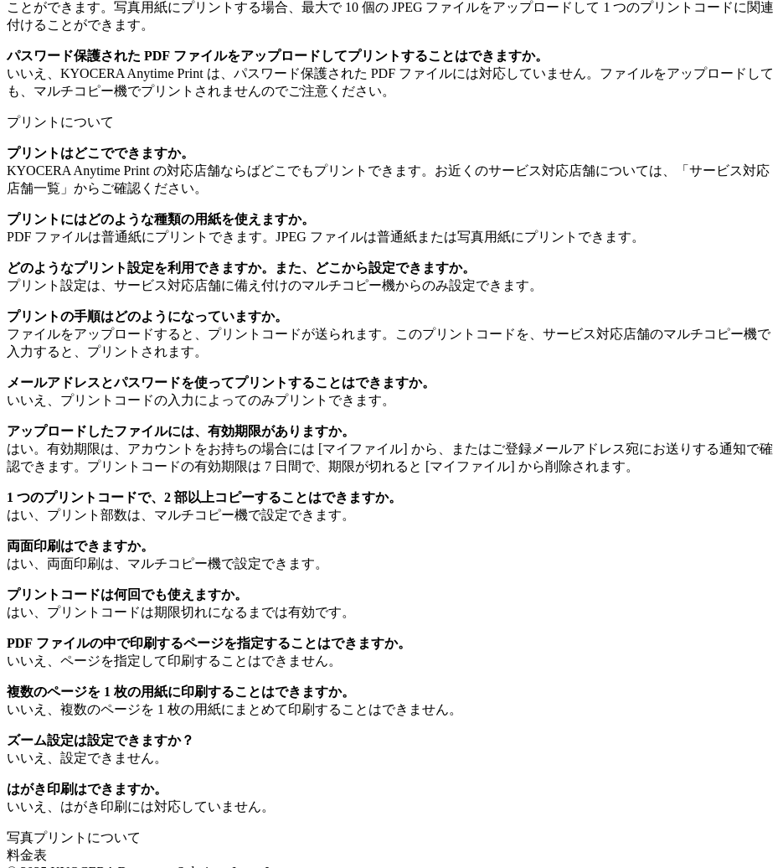
click at [86, 830] on link "写真プリントについて" at bounding box center [74, 837] width 134 height 14
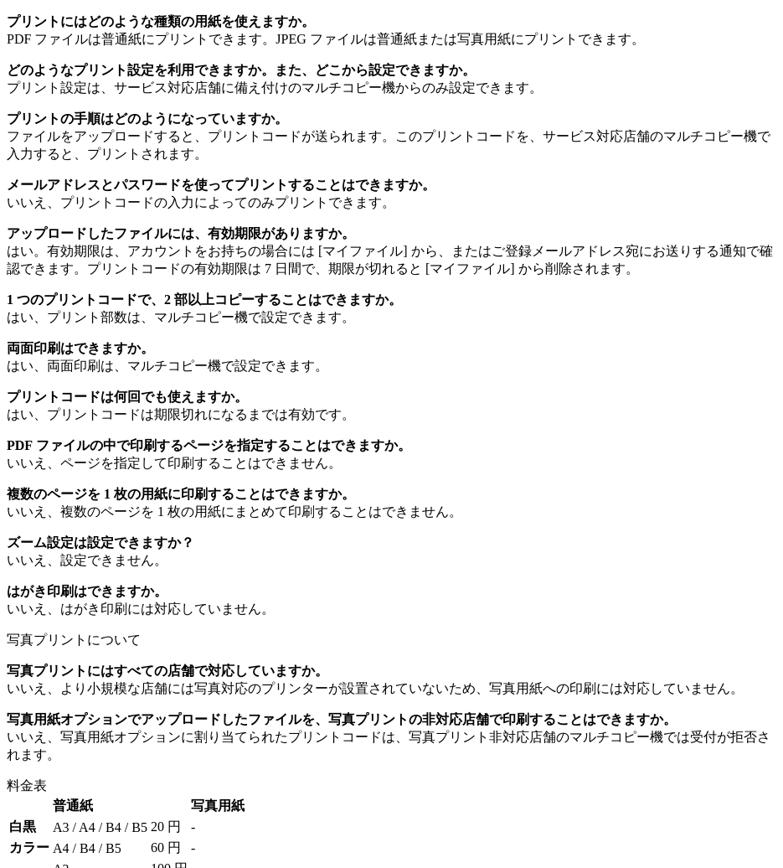
scroll to position [1905, 0]
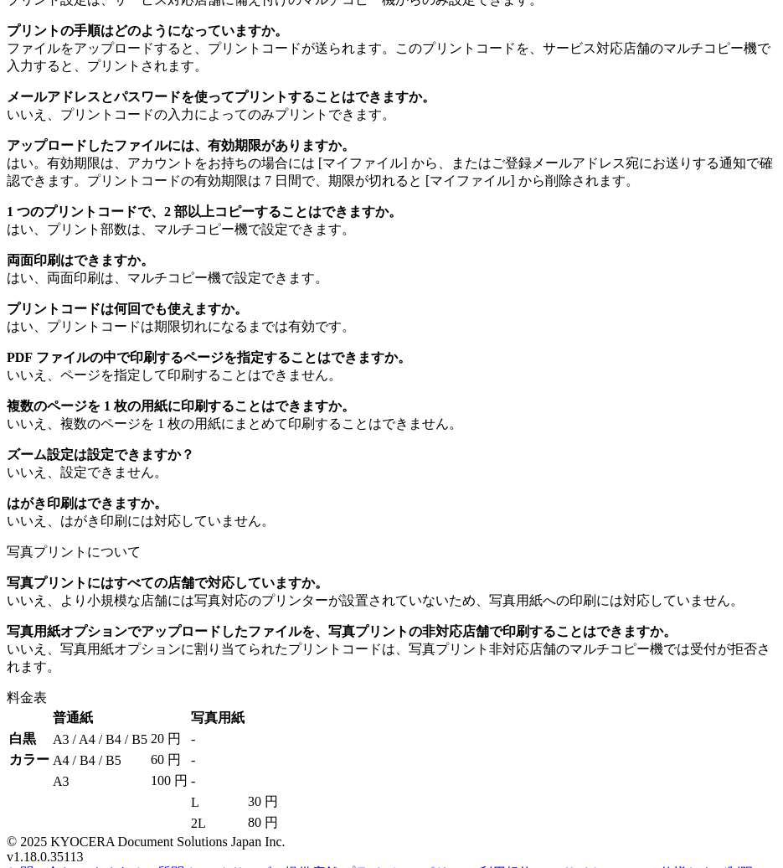
click at [292, 865] on link "サービス提供店舗" at bounding box center [284, 872] width 107 height 14
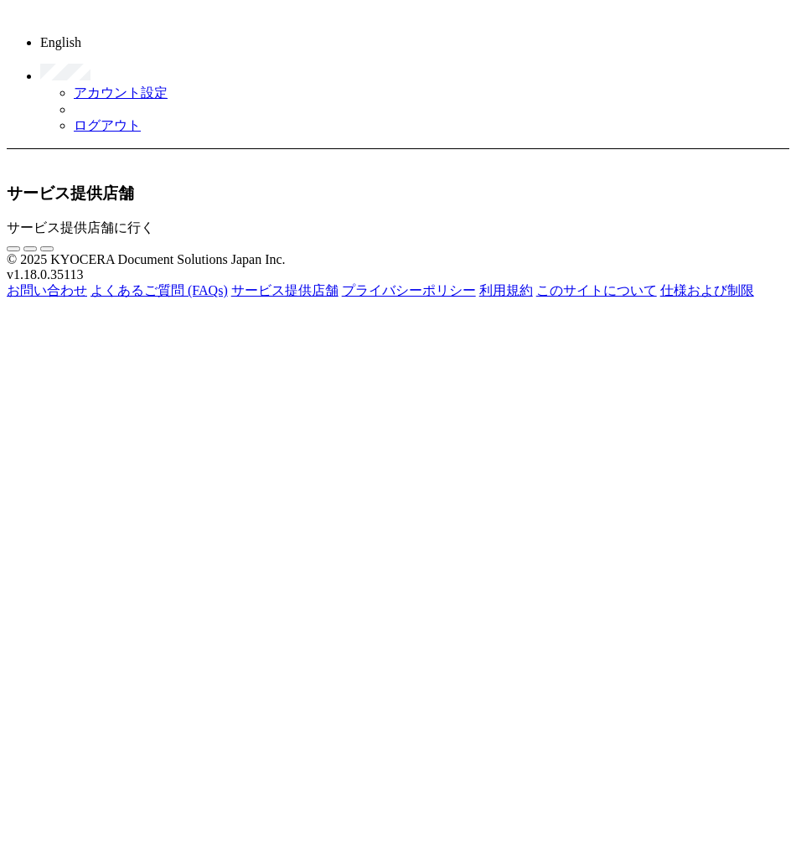
click at [411, 297] on link "プライバシーポリシー" at bounding box center [409, 290] width 134 height 14
click at [513, 297] on link "利用規約" at bounding box center [506, 290] width 54 height 14
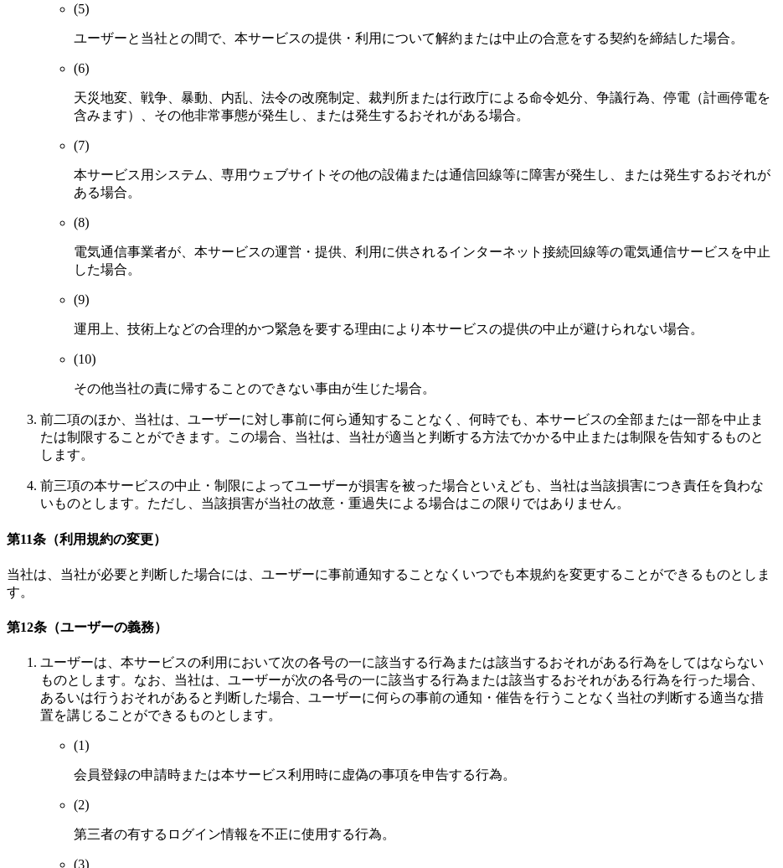
scroll to position [3621, 0]
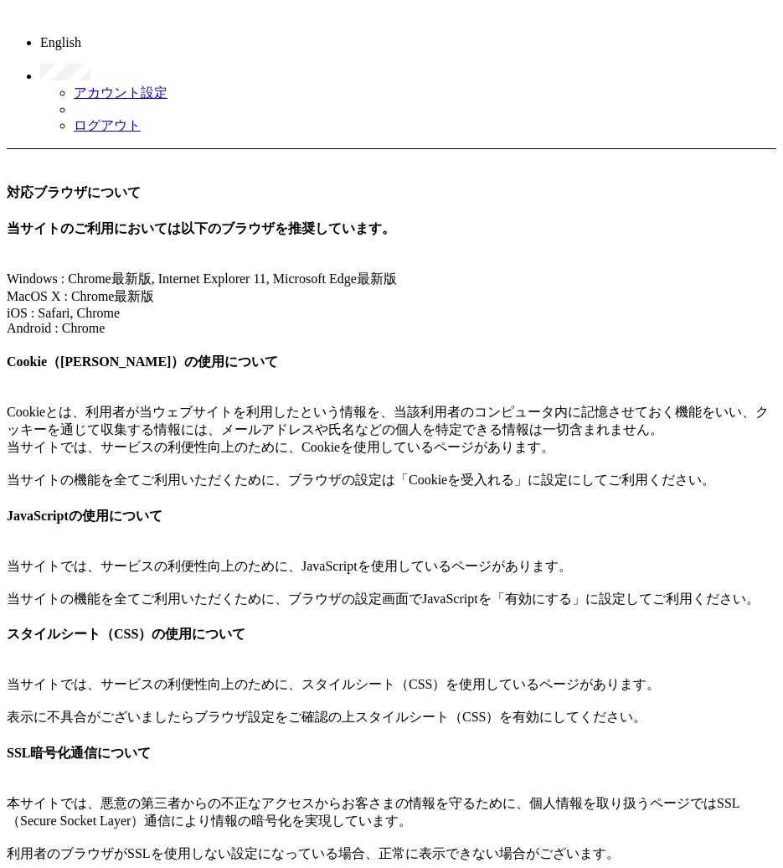
scroll to position [181, 0]
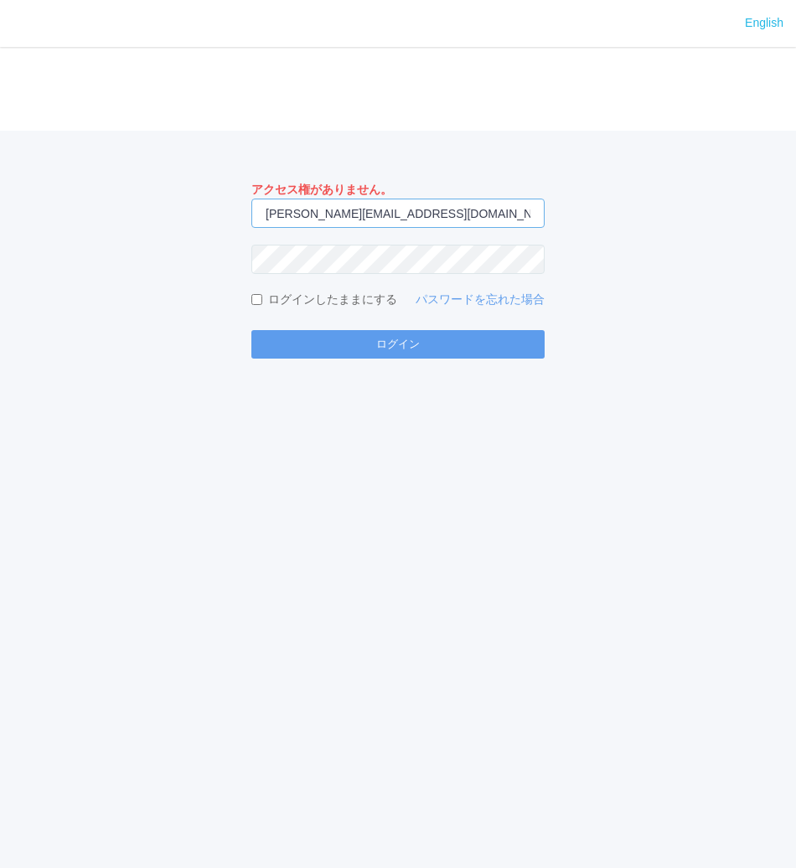
click at [461, 214] on input "[PERSON_NAME][EMAIL_ADDRESS][DOMAIN_NAME]" at bounding box center [397, 212] width 293 height 29
type input "jp-atp-admin@dj.kyocera.com"
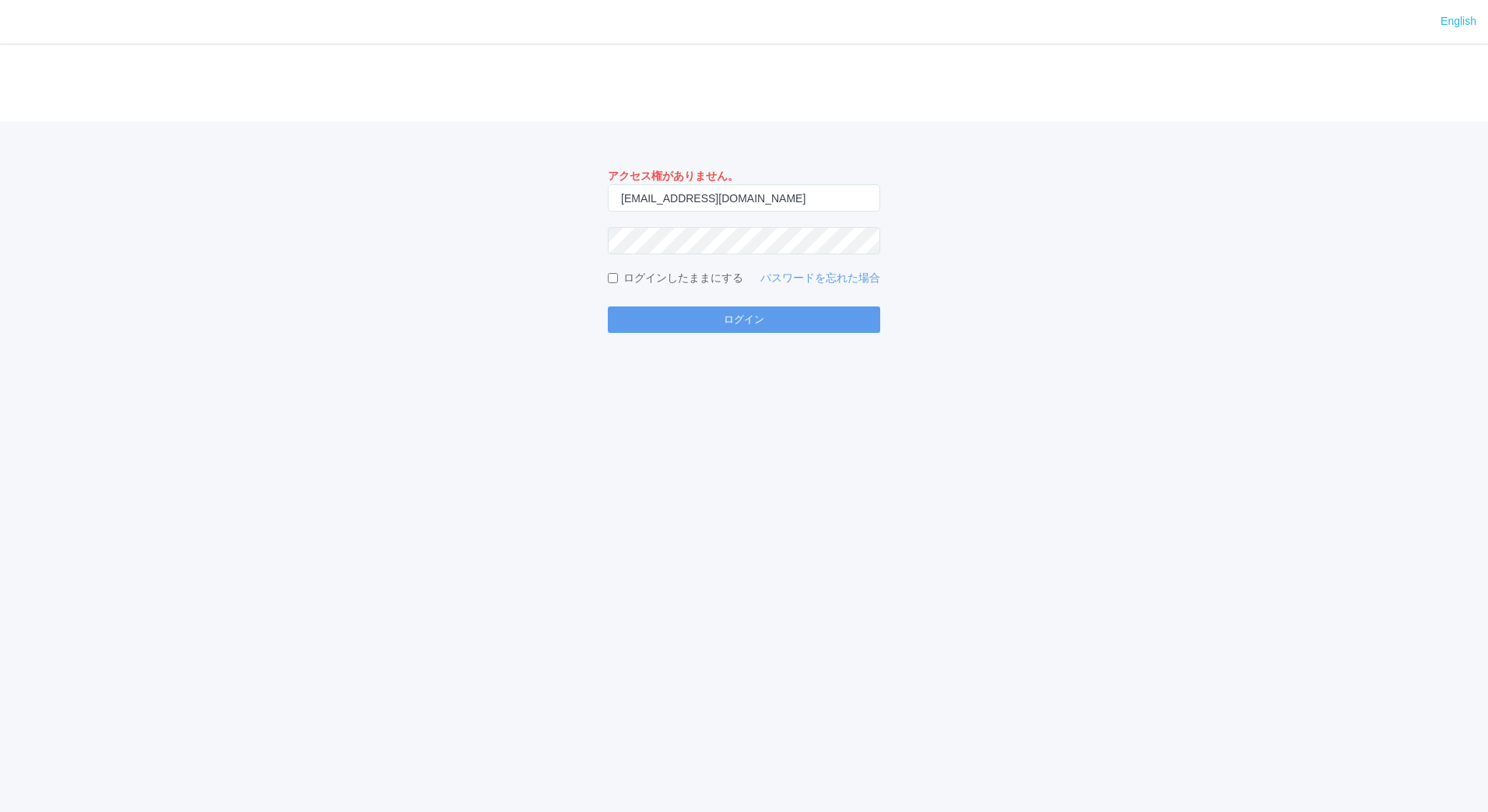
click at [443, 289] on div "アクセス権がありません。 jp-atp-admin@dj.kyocera.com ログインしたままにする パスワードを忘れた場合 ログイン" at bounding box center [744, 228] width 1488 height 212
click at [720, 319] on button "ログイン" at bounding box center [744, 320] width 272 height 26
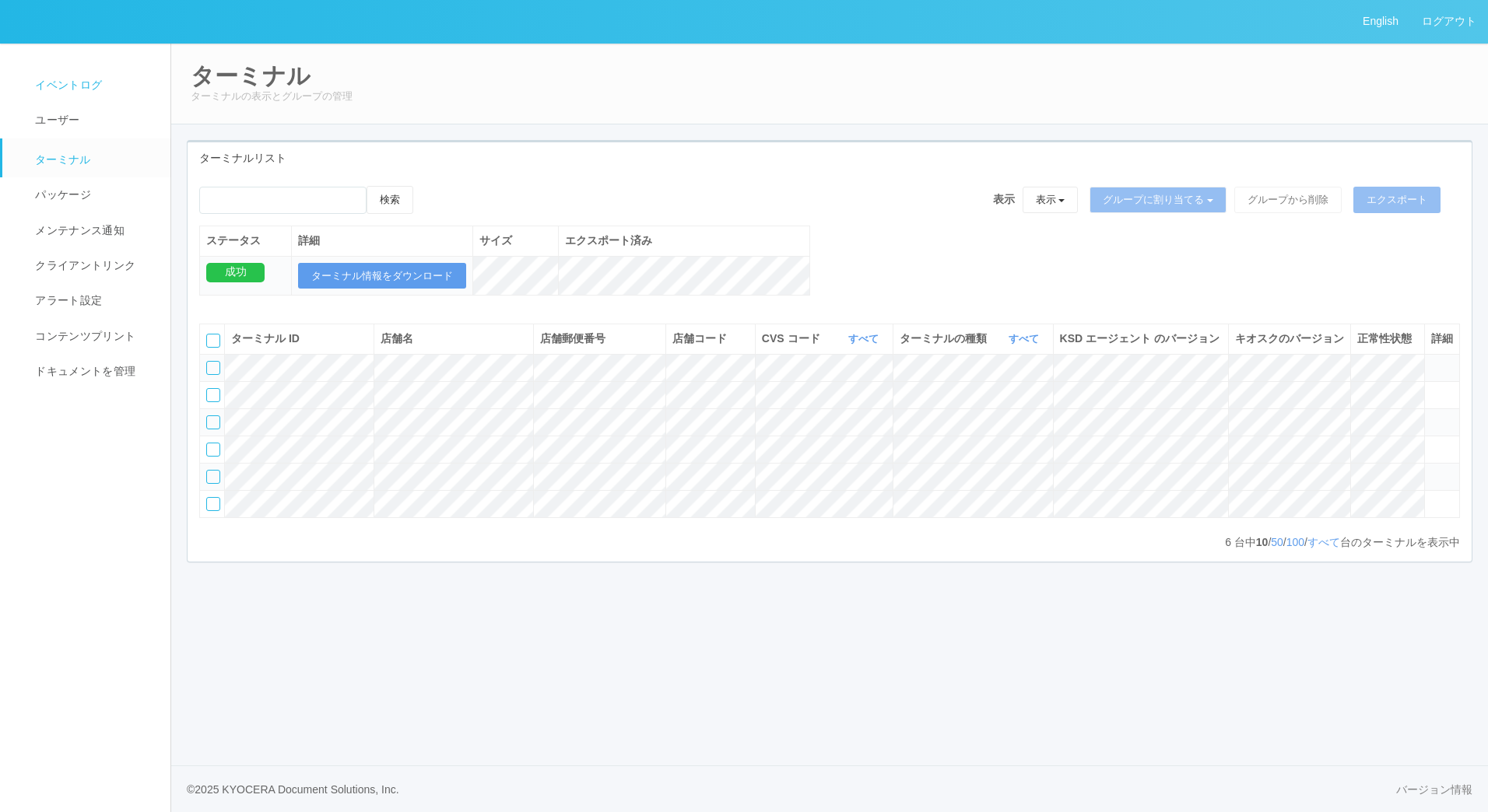
click at [98, 79] on span "イベントログ" at bounding box center [67, 85] width 71 height 12
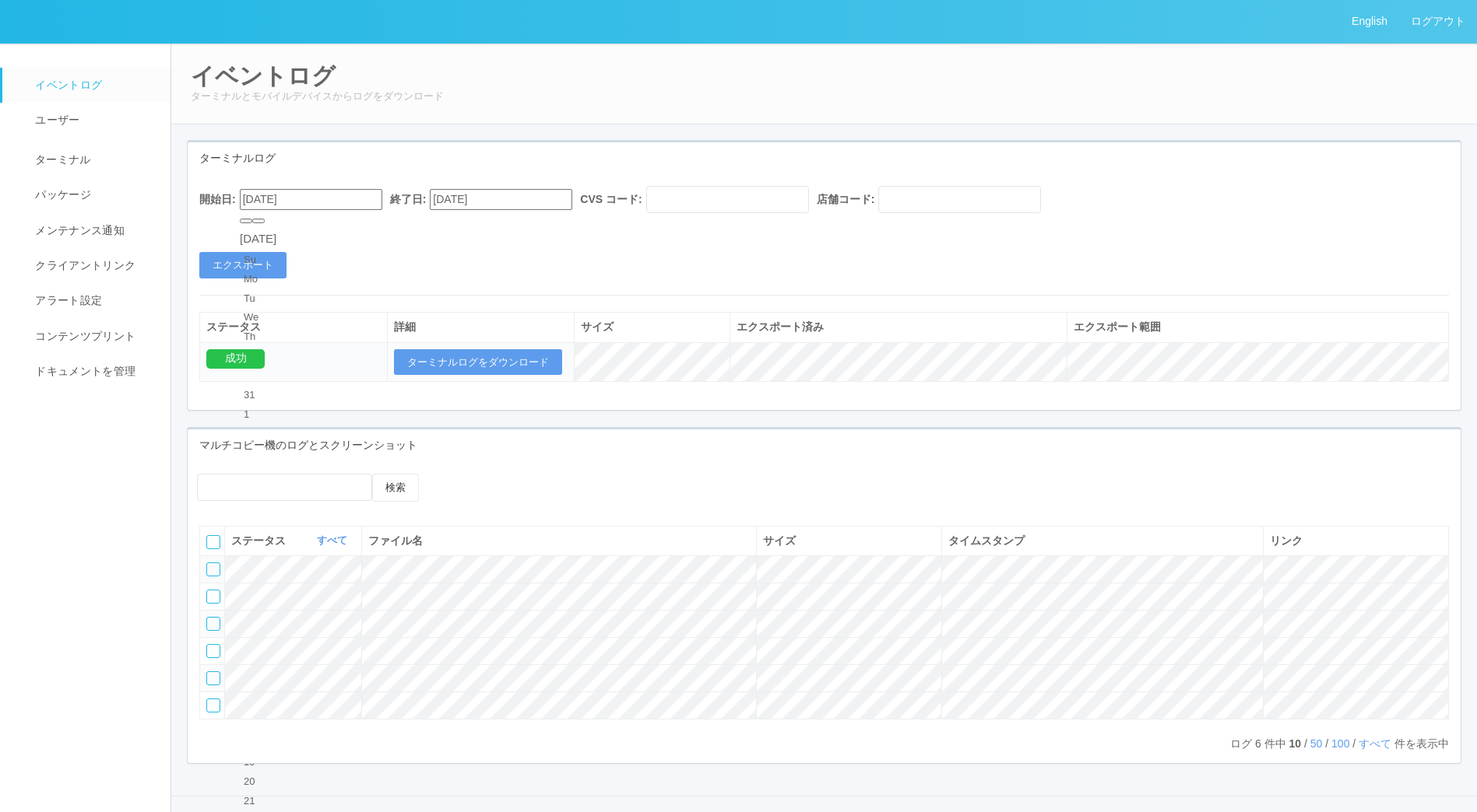
click at [355, 195] on input "09/15/2025" at bounding box center [310, 200] width 142 height 21
click at [265, 223] on button "button" at bounding box center [257, 220] width 12 height 5
click at [272, 716] on div "15" at bounding box center [257, 724] width 29 height 16
type input "10/15/2025"
click at [255, 261] on button "エクスポート" at bounding box center [243, 265] width 87 height 26
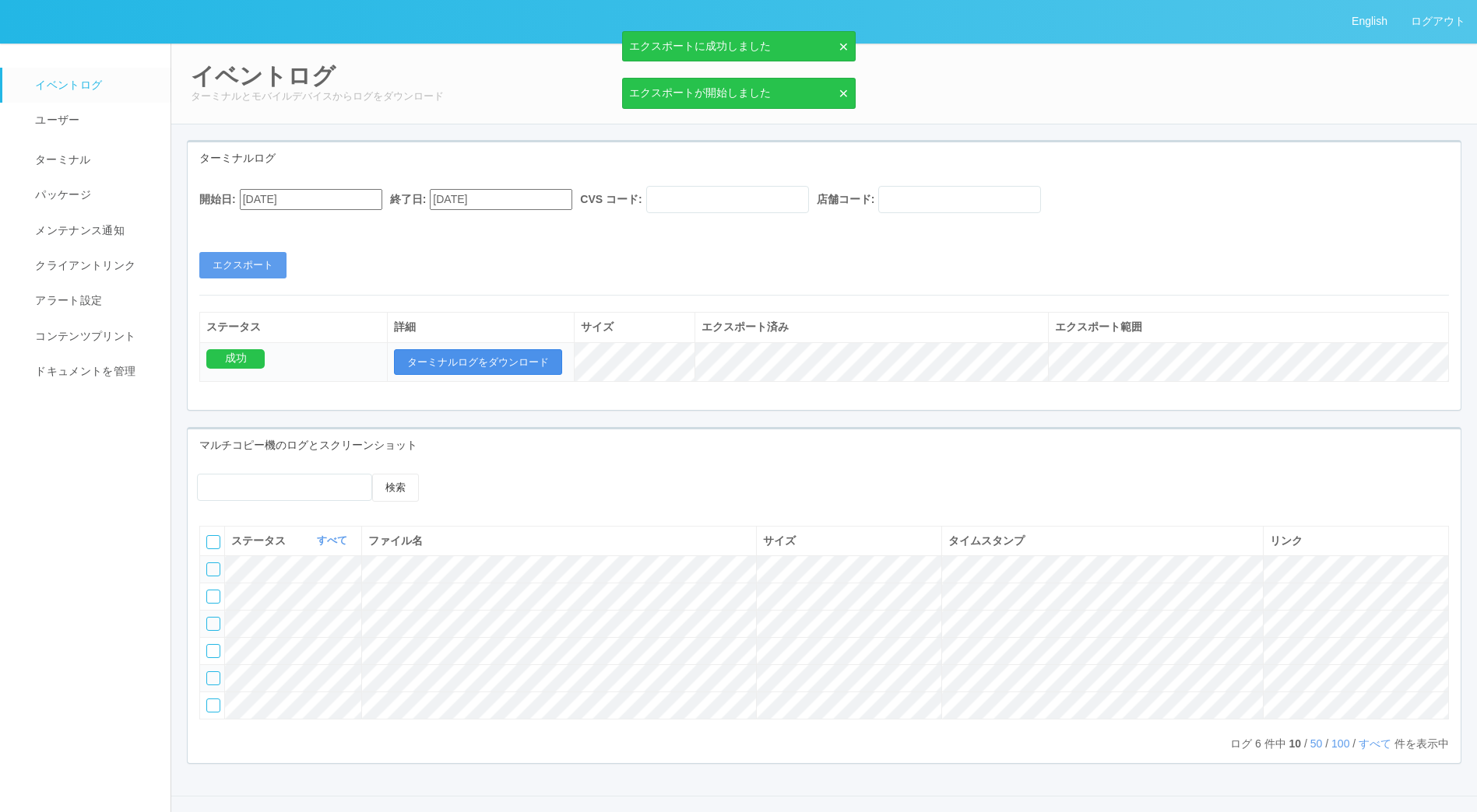
click at [479, 352] on button "ターミナルログをダウンロード" at bounding box center [478, 362] width 168 height 26
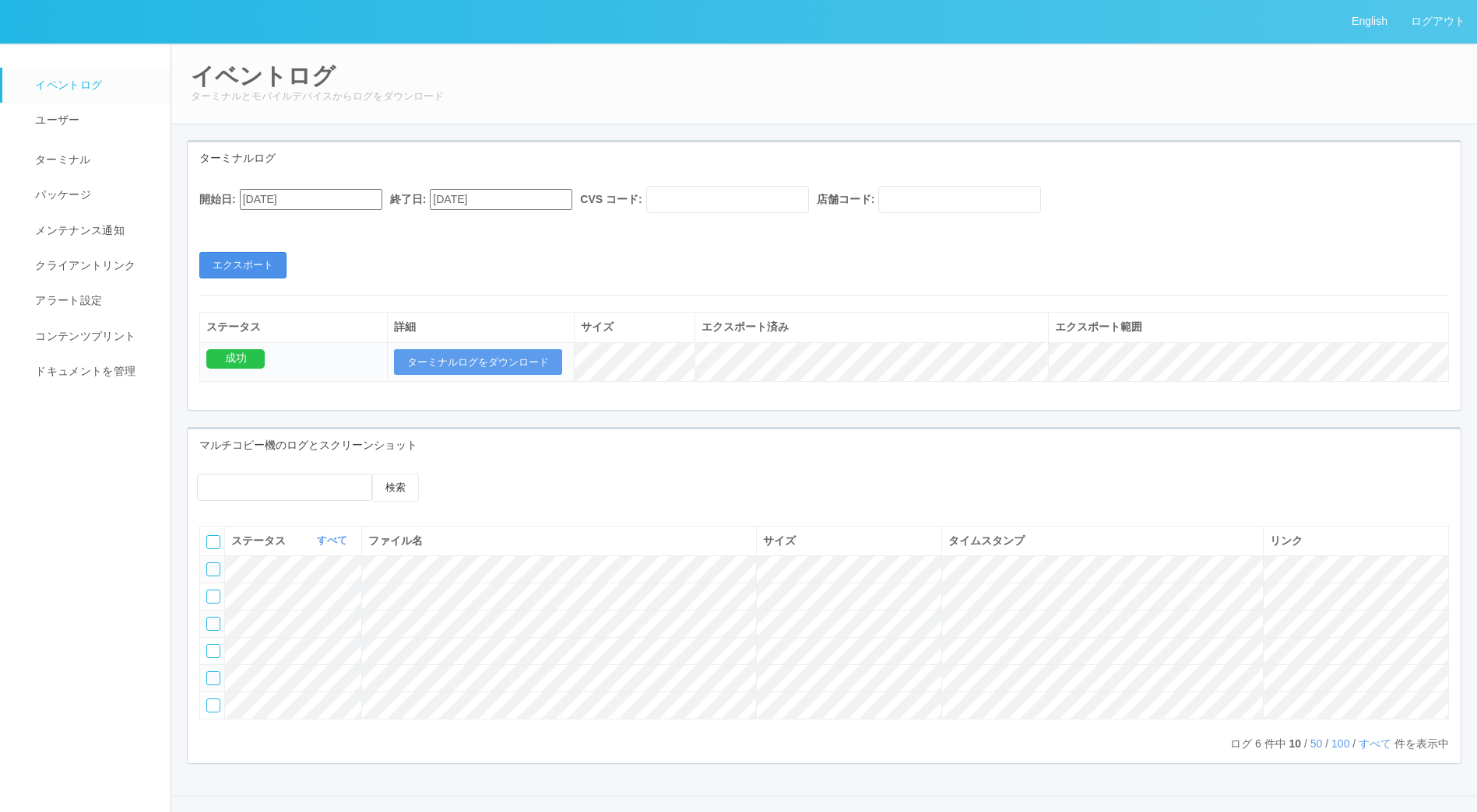
click at [253, 267] on button "エクスポート" at bounding box center [243, 265] width 87 height 26
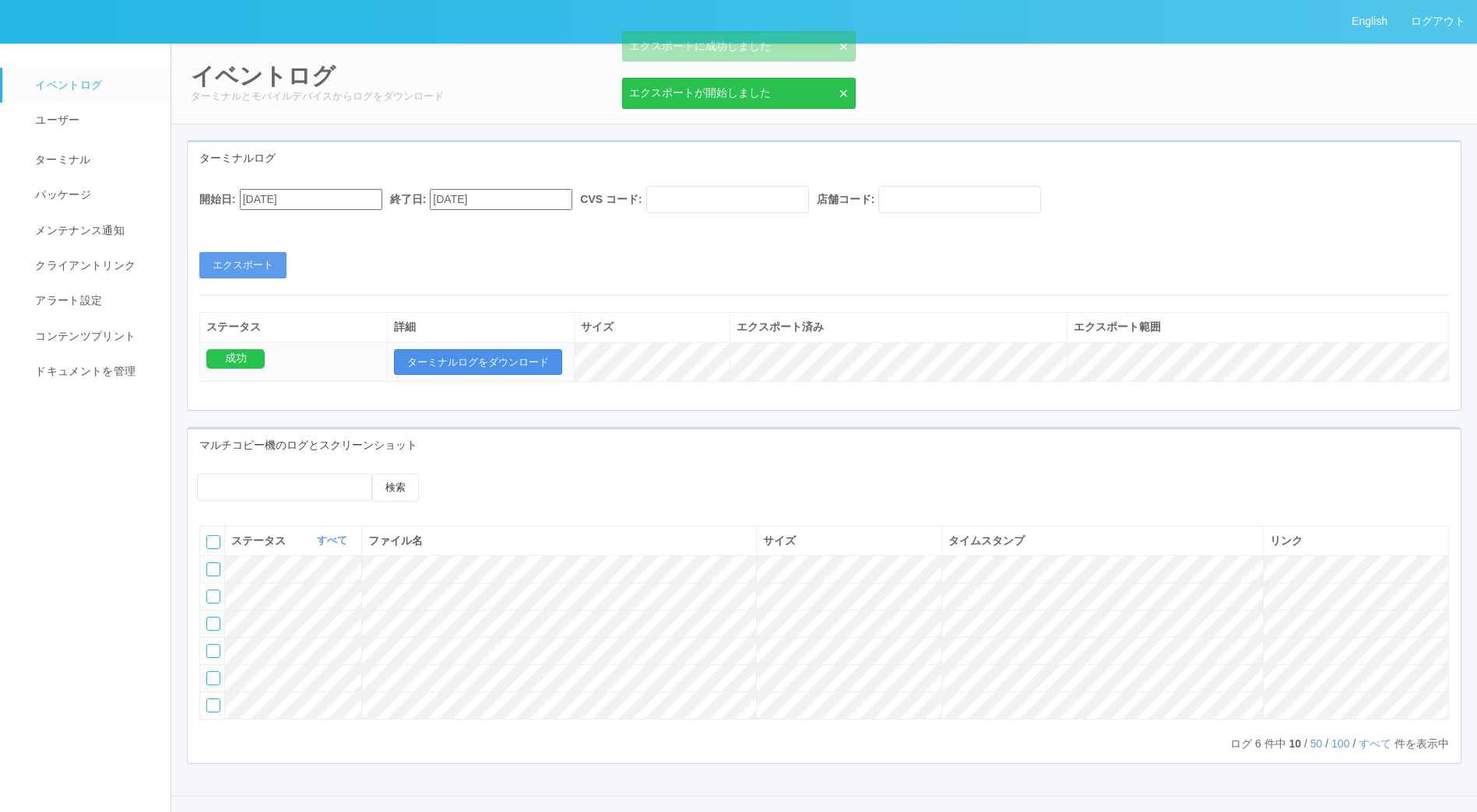
click at [488, 363] on button "ターミナルログをダウンロード" at bounding box center [478, 362] width 168 height 26
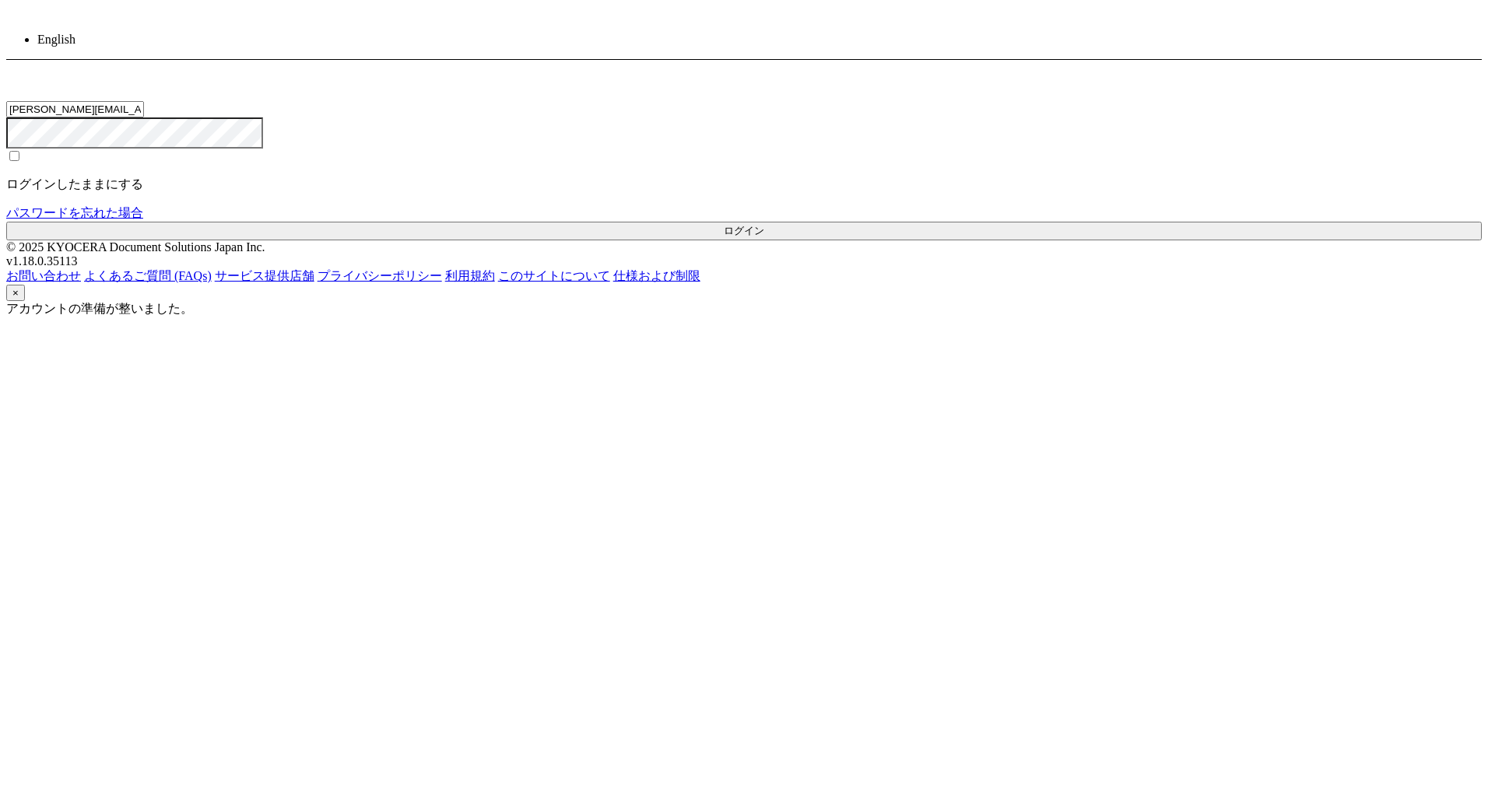
click at [730, 241] on button "ログイン" at bounding box center [744, 231] width 1476 height 19
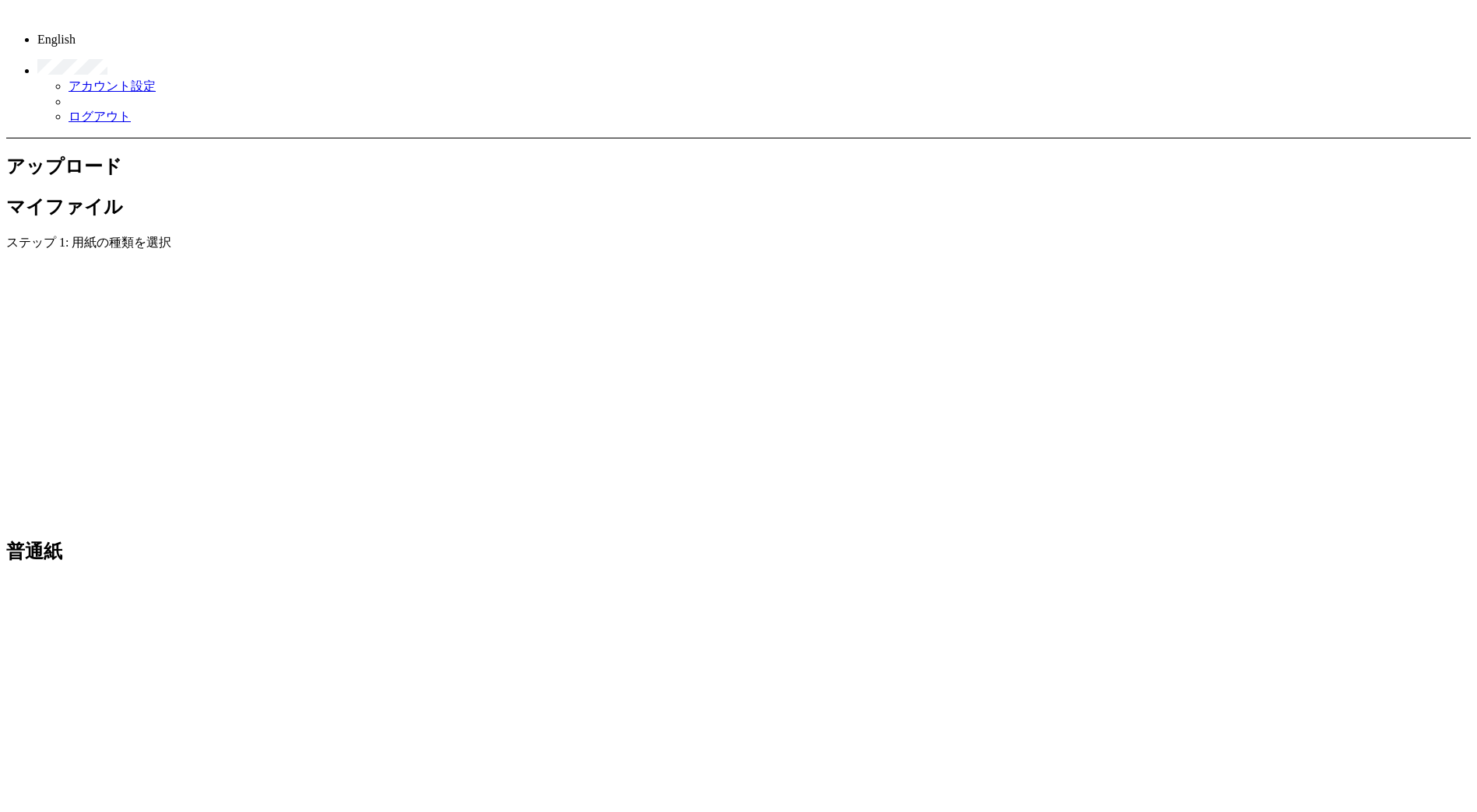
click at [131, 110] on link "ログアウト" at bounding box center [99, 116] width 62 height 13
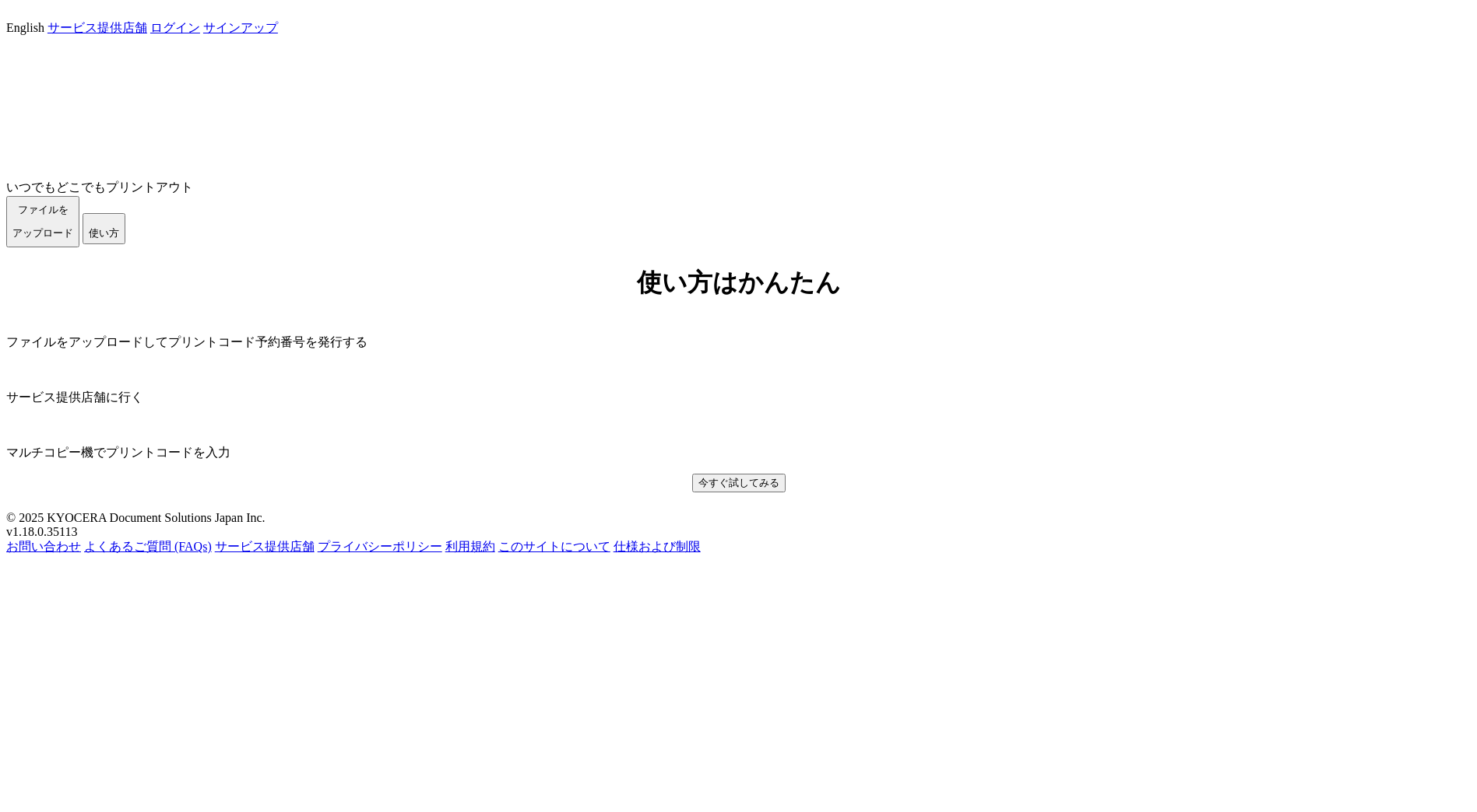
click at [739, 492] on div "English サービス提供店舗 ログイン サインアップ いつでもどこでもプリントアウト ファイルを ​​アップロード 使い方 使い方はかんたん ファイルをア…" at bounding box center [738, 249] width 1464 height 486
click at [193, 194] on link "いつでもどこでもプリントアウト" at bounding box center [99, 187] width 187 height 13
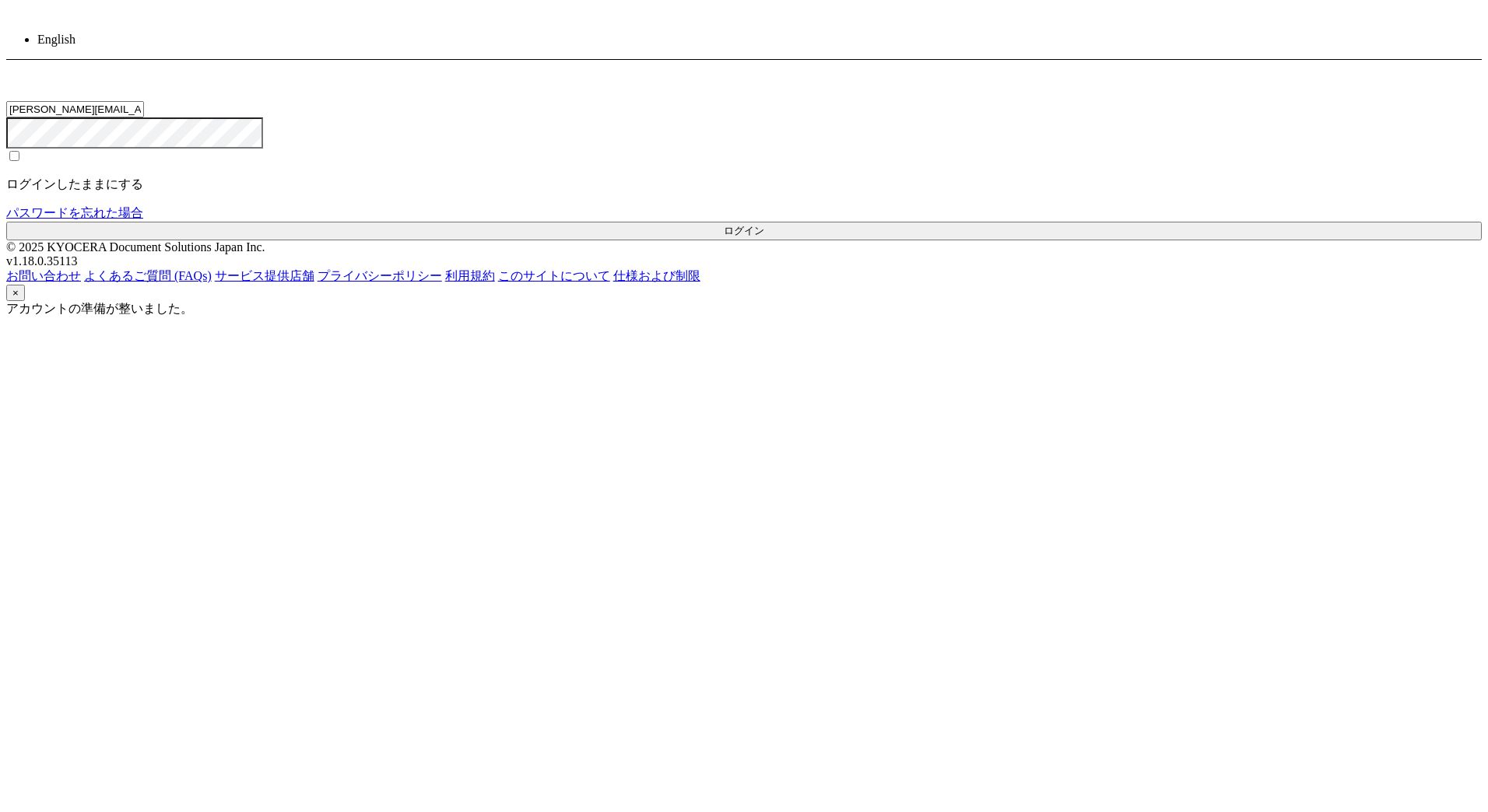
click at [740, 241] on button "ログイン" at bounding box center [744, 231] width 1476 height 19
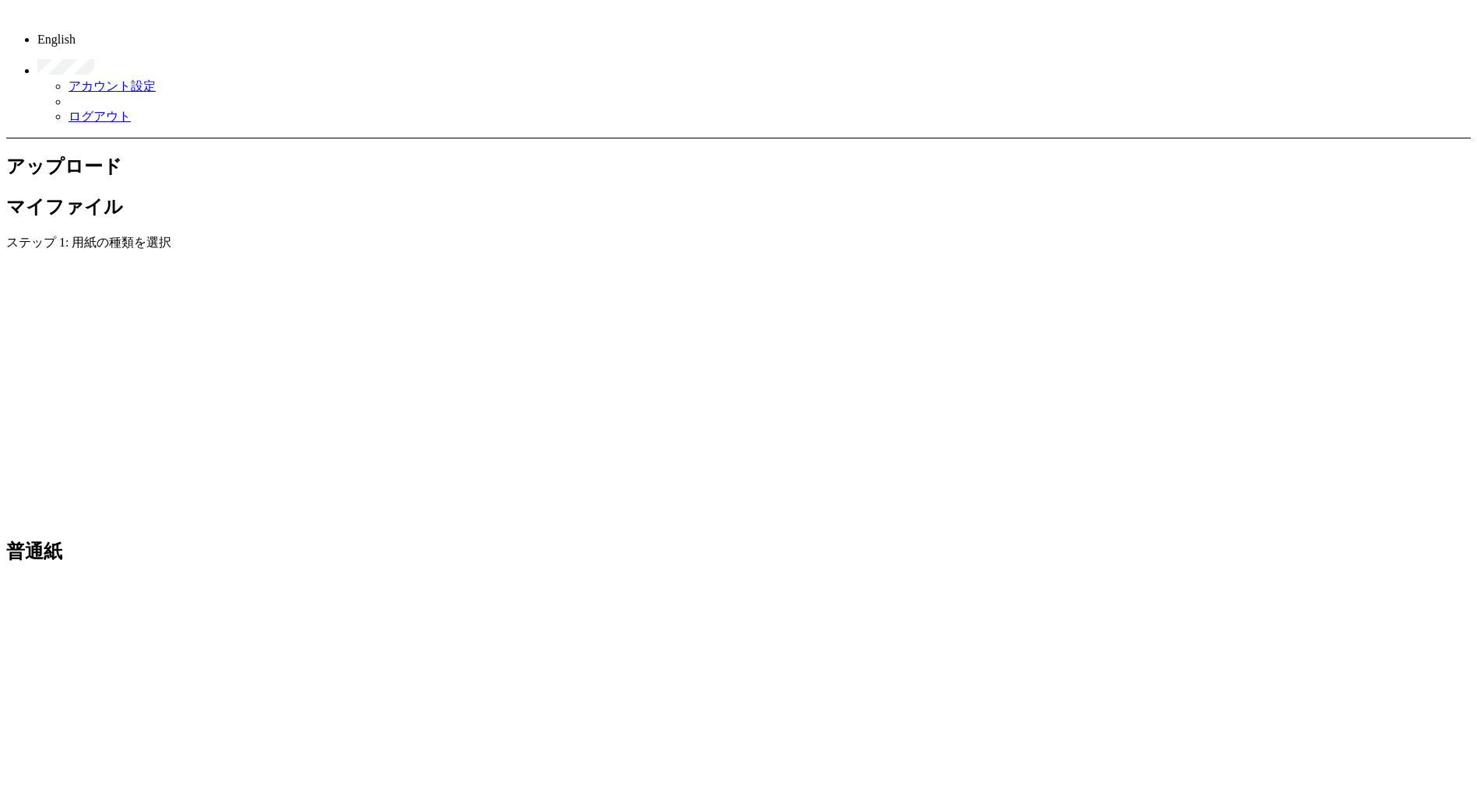
click at [1435, 46] on link at bounding box center [749, 60] width 1424 height 28
click at [131, 110] on link "ログアウト" at bounding box center [99, 116] width 62 height 13
